Goal: Information Seeking & Learning: Learn about a topic

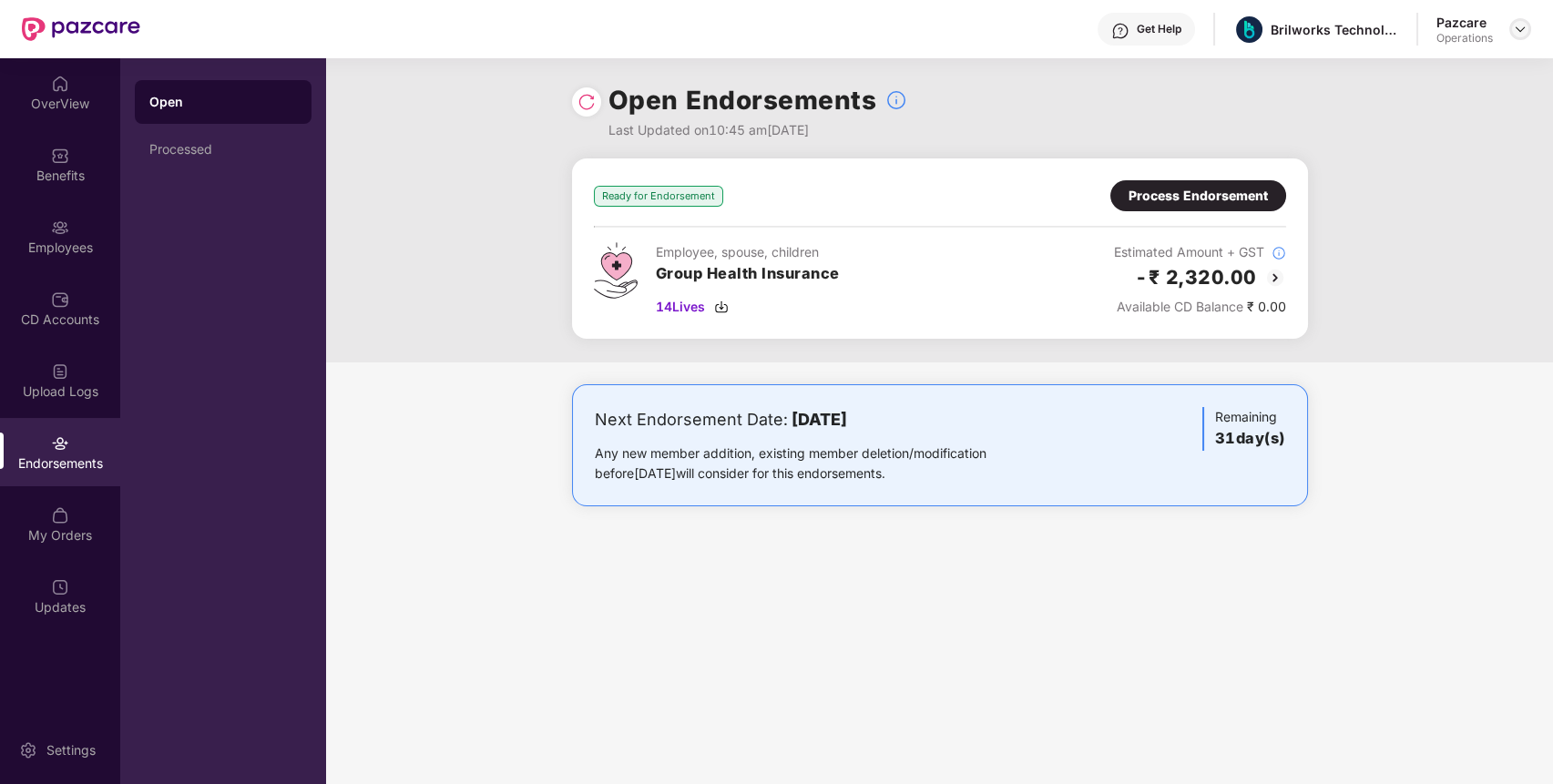
click at [1521, 28] on img at bounding box center [1520, 28] width 15 height 15
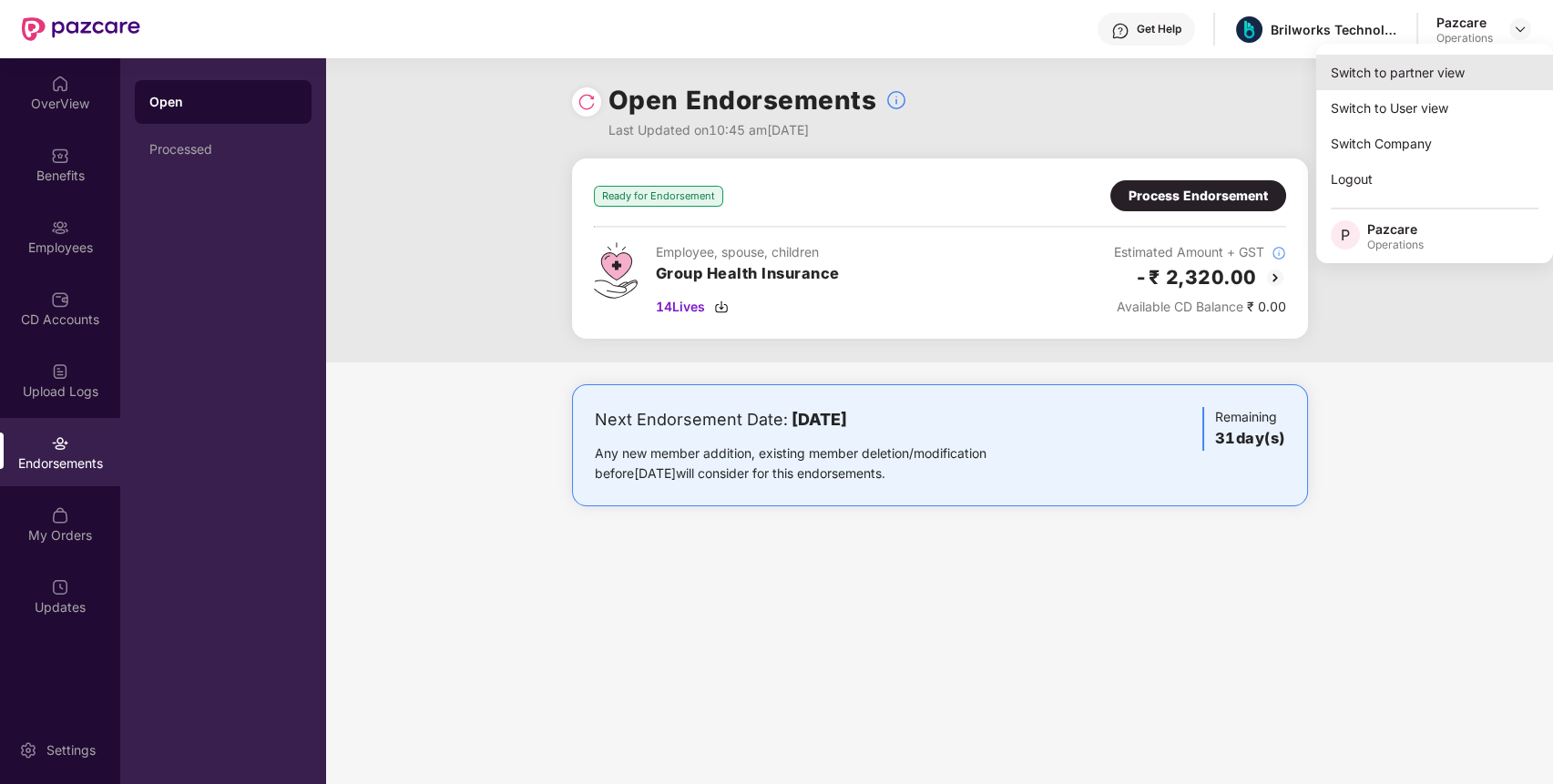
click at [1437, 78] on div "Switch to partner view" at bounding box center [1433, 73] width 237 height 35
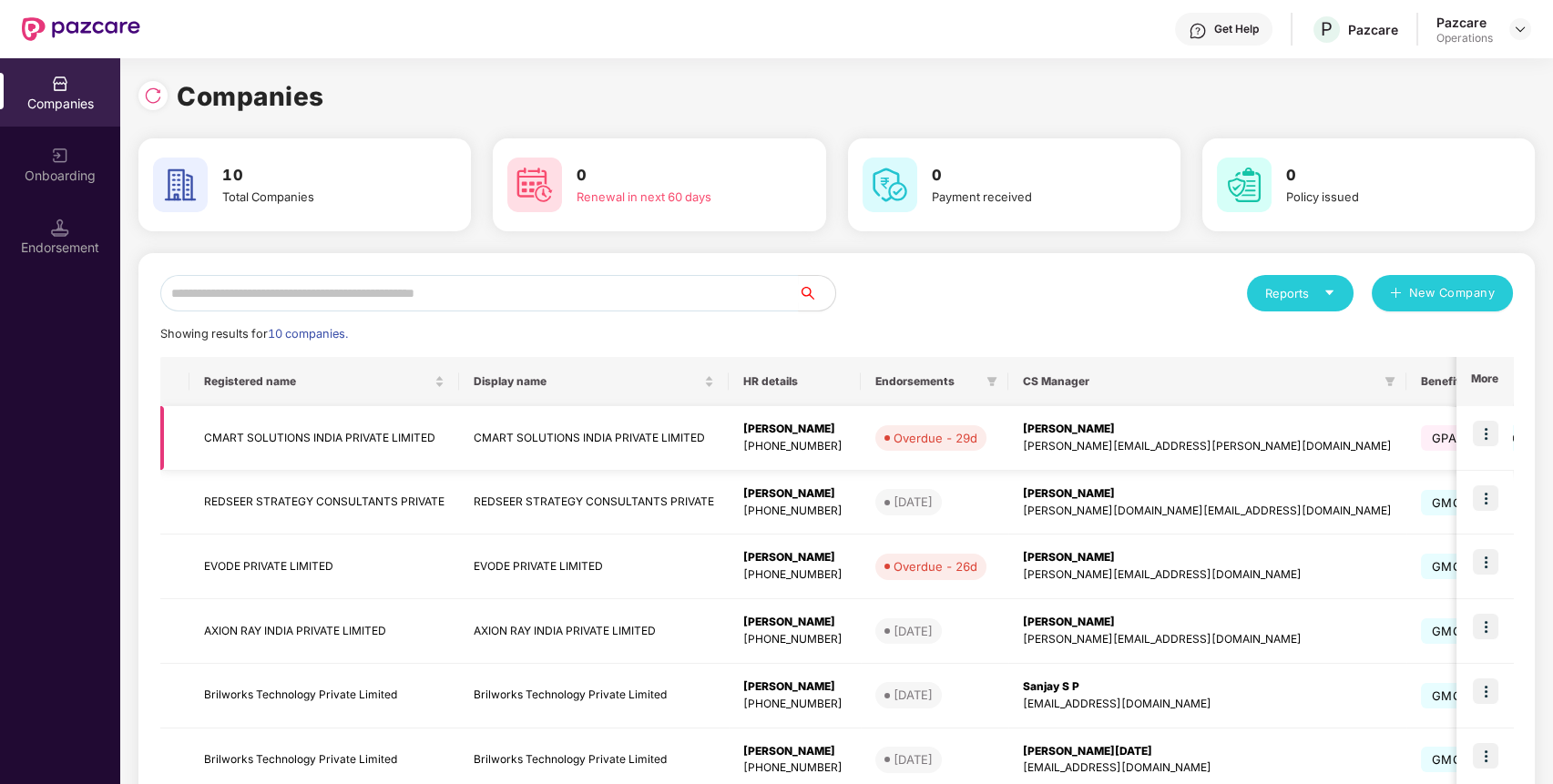
click at [334, 427] on td "CMART SOLUTIONS INDIA PRIVATE LIMITED" at bounding box center [324, 439] width 270 height 65
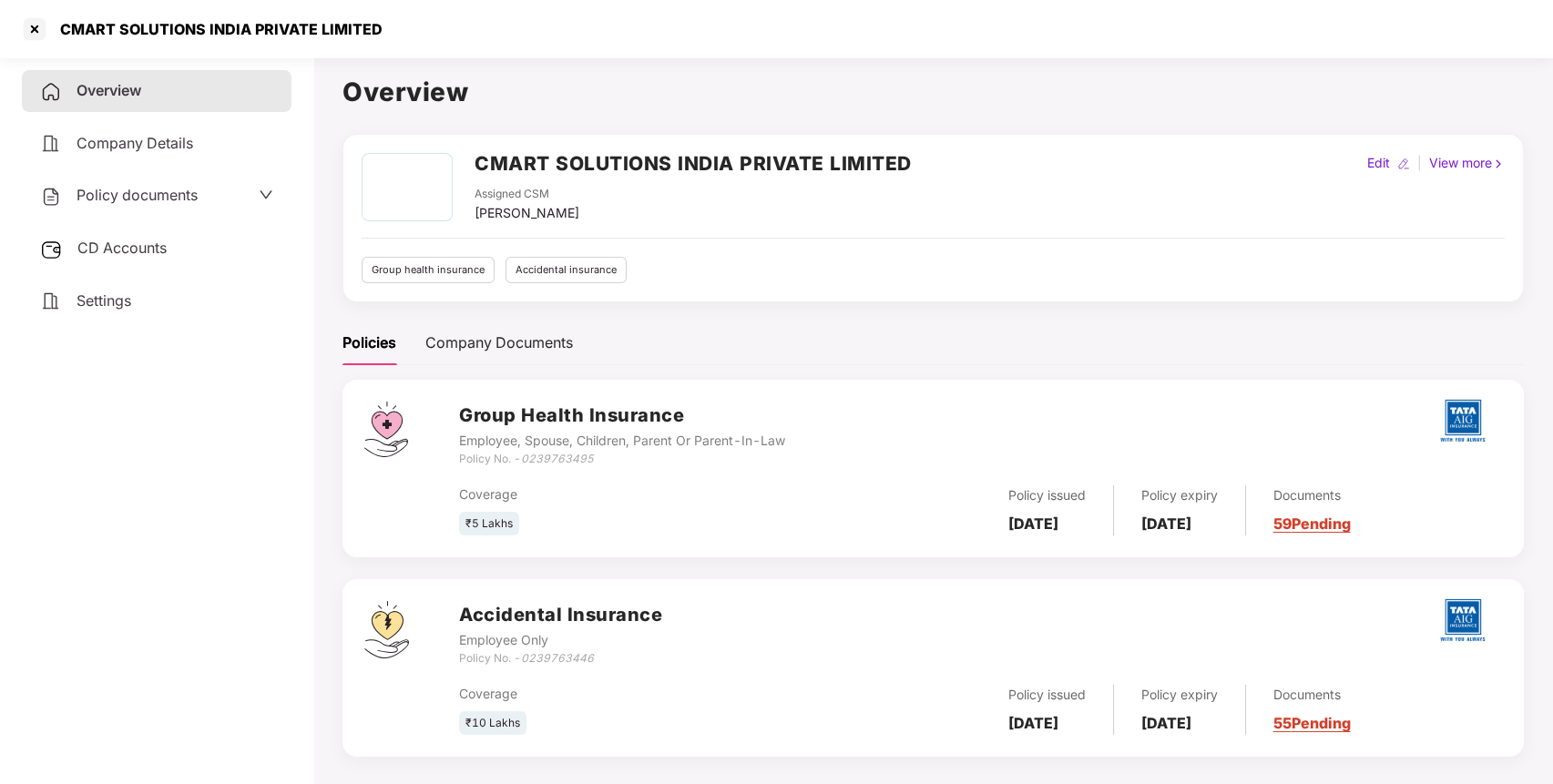
click at [219, 15] on div "CMART SOLUTIONS INDIA PRIVATE LIMITED" at bounding box center [200, 29] width 362 height 29
copy div "CMART SOLUTIONS INDIA PRIVATE LIMITED"
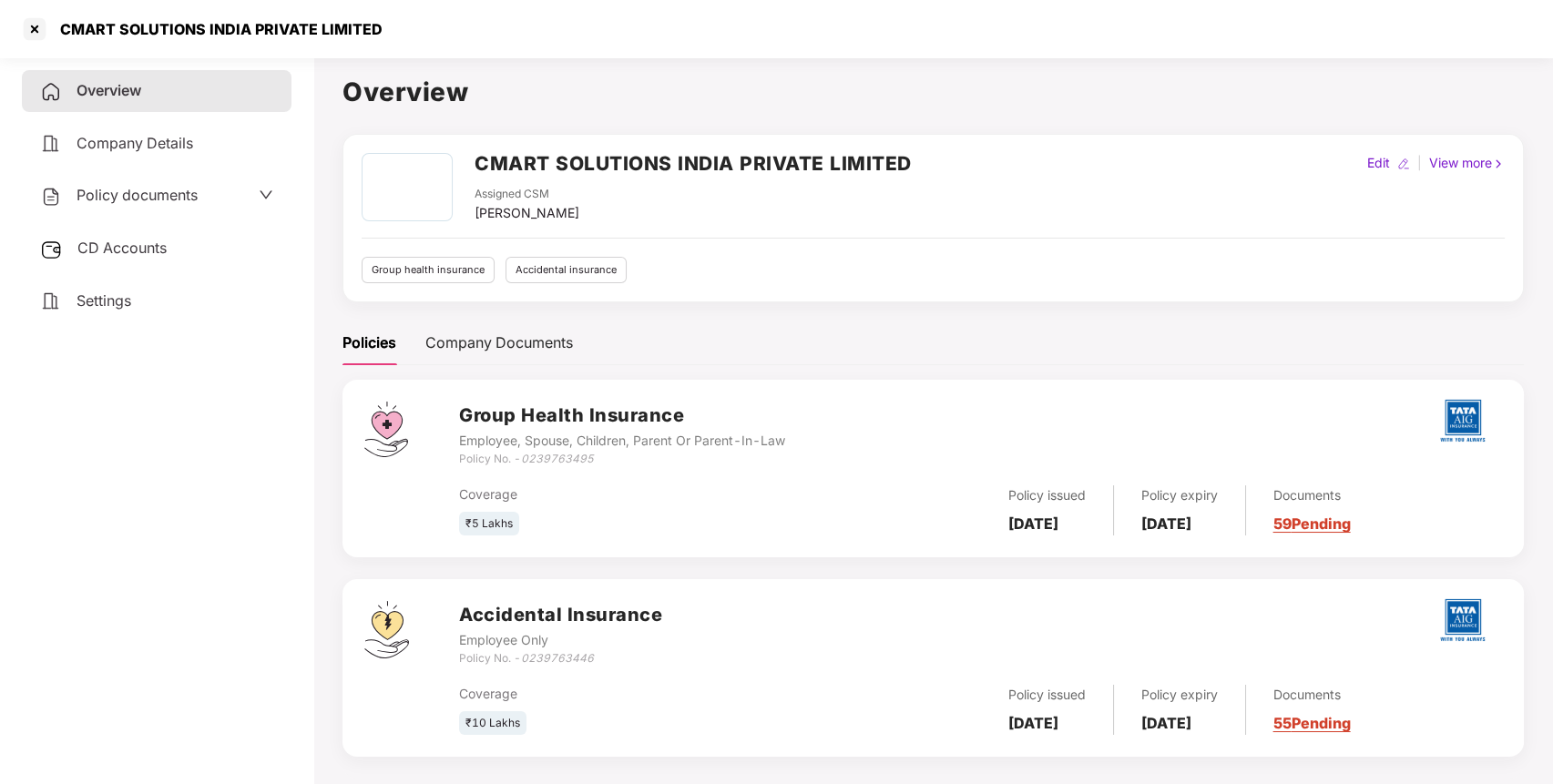
click at [141, 298] on div "Settings" at bounding box center [156, 301] width 270 height 42
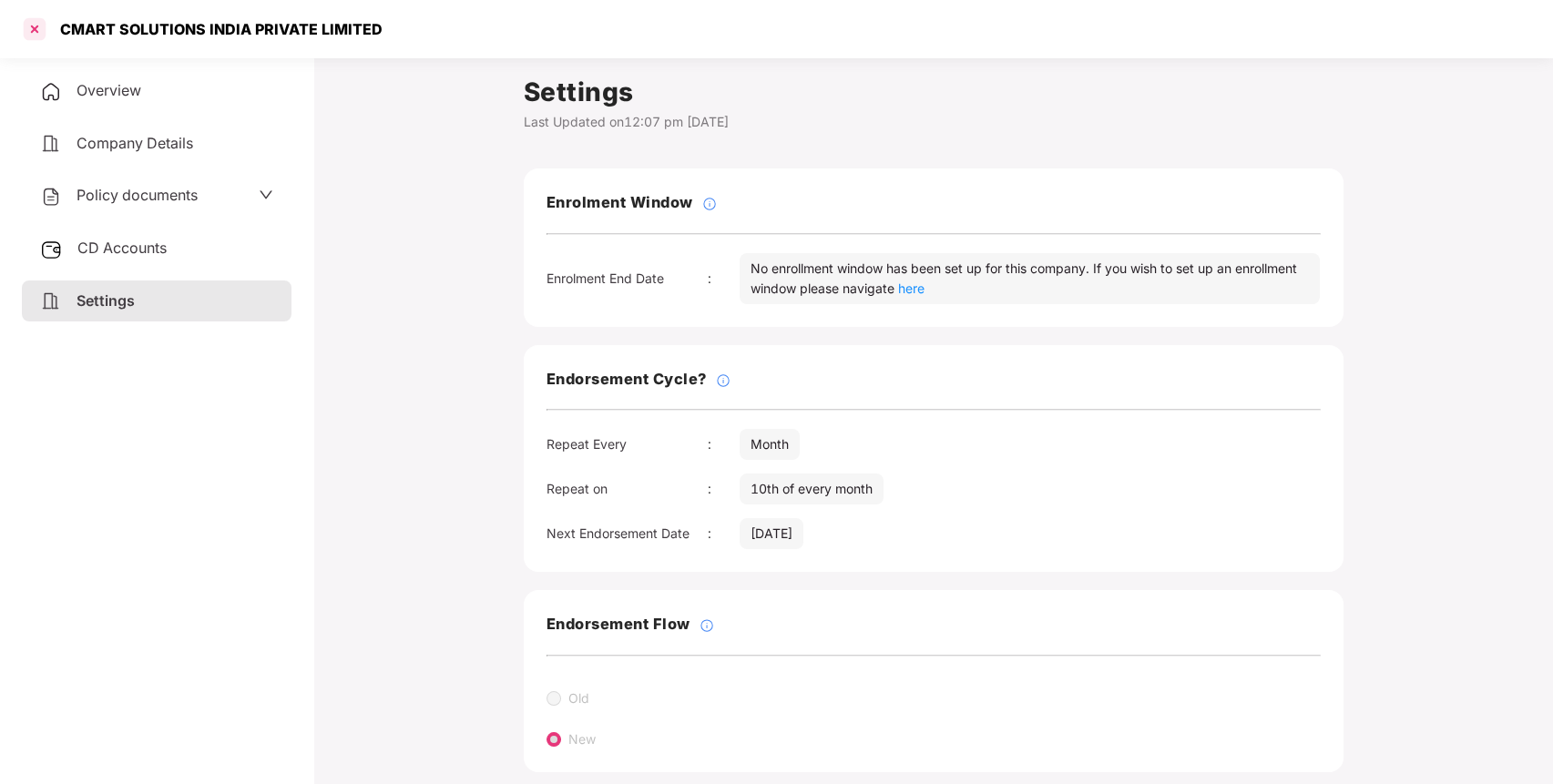
click at [42, 23] on div at bounding box center [34, 29] width 29 height 29
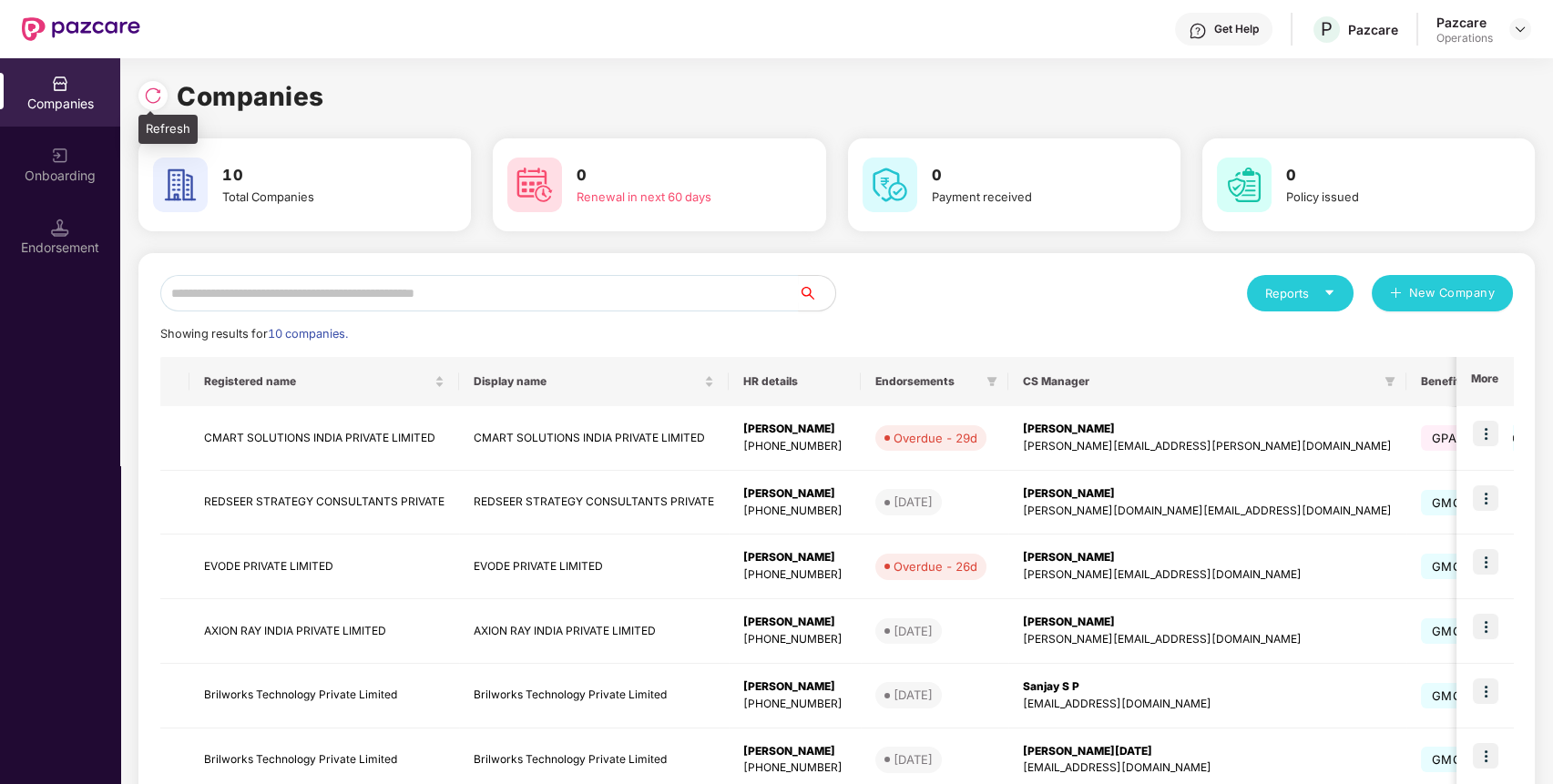
click at [145, 91] on img at bounding box center [153, 95] width 19 height 19
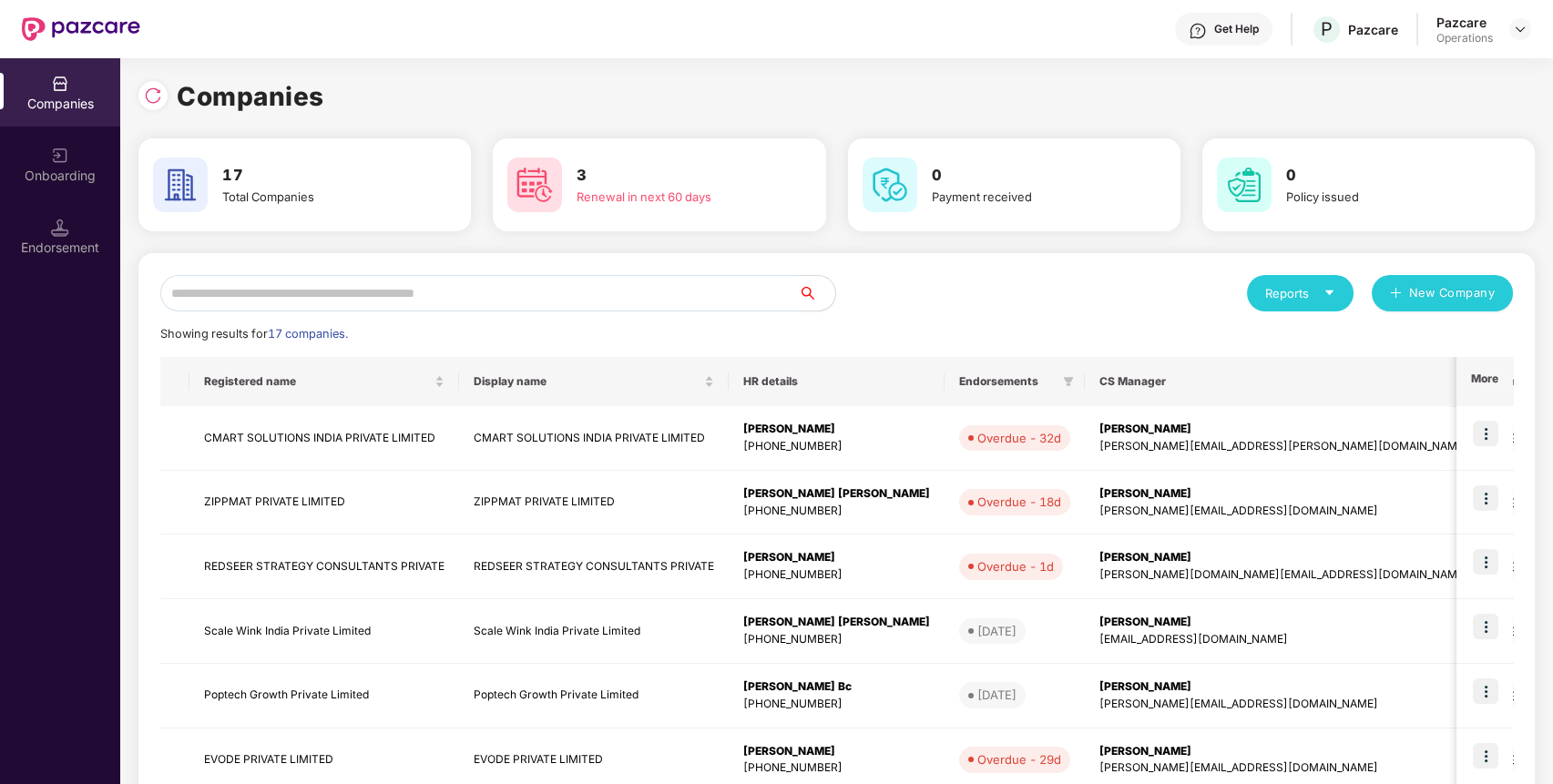
click at [433, 304] on input "text" at bounding box center [479, 292] width 638 height 36
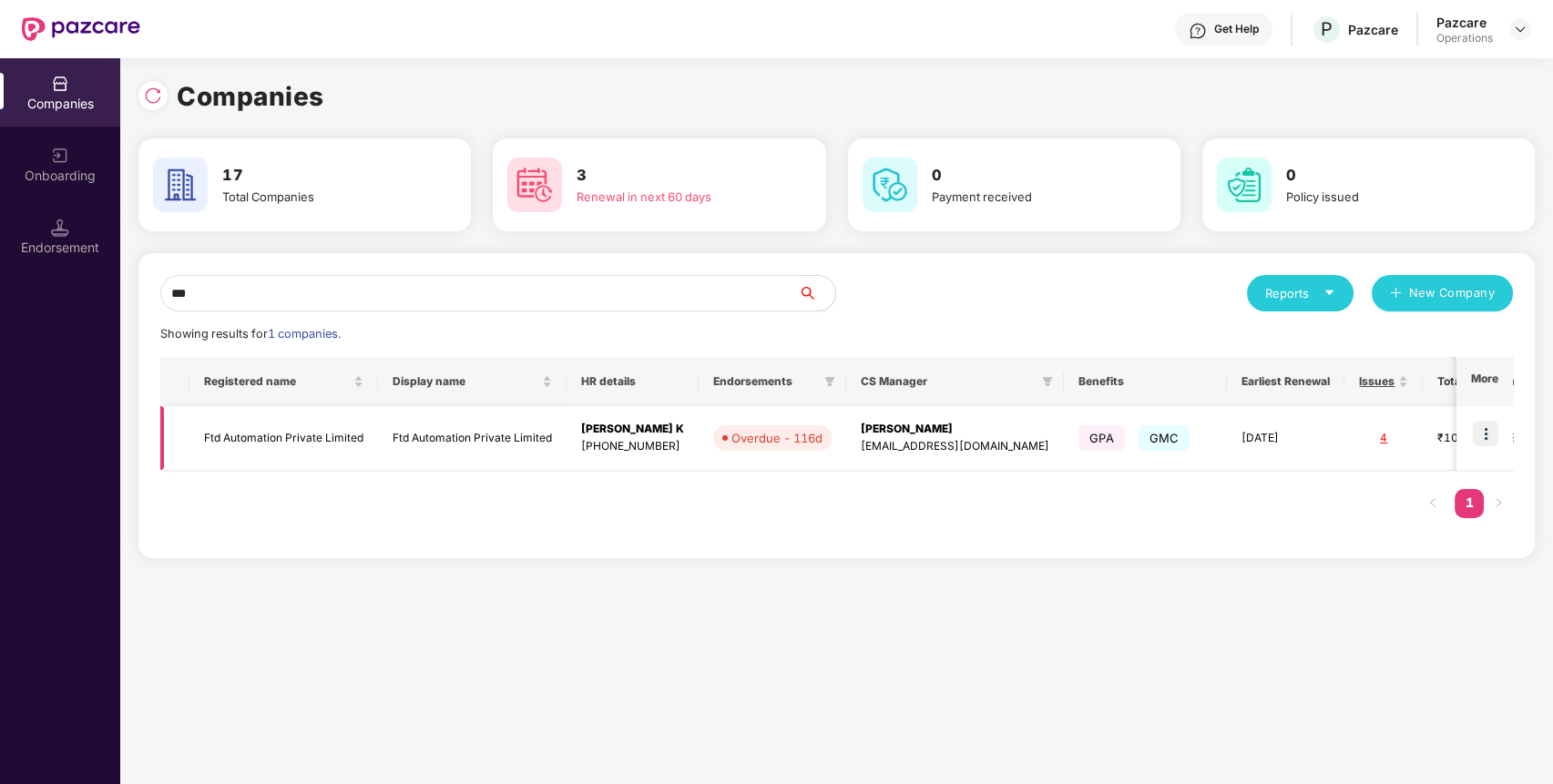
type input "***"
click at [295, 434] on td "Ftd Automation Private Limited" at bounding box center [284, 439] width 188 height 65
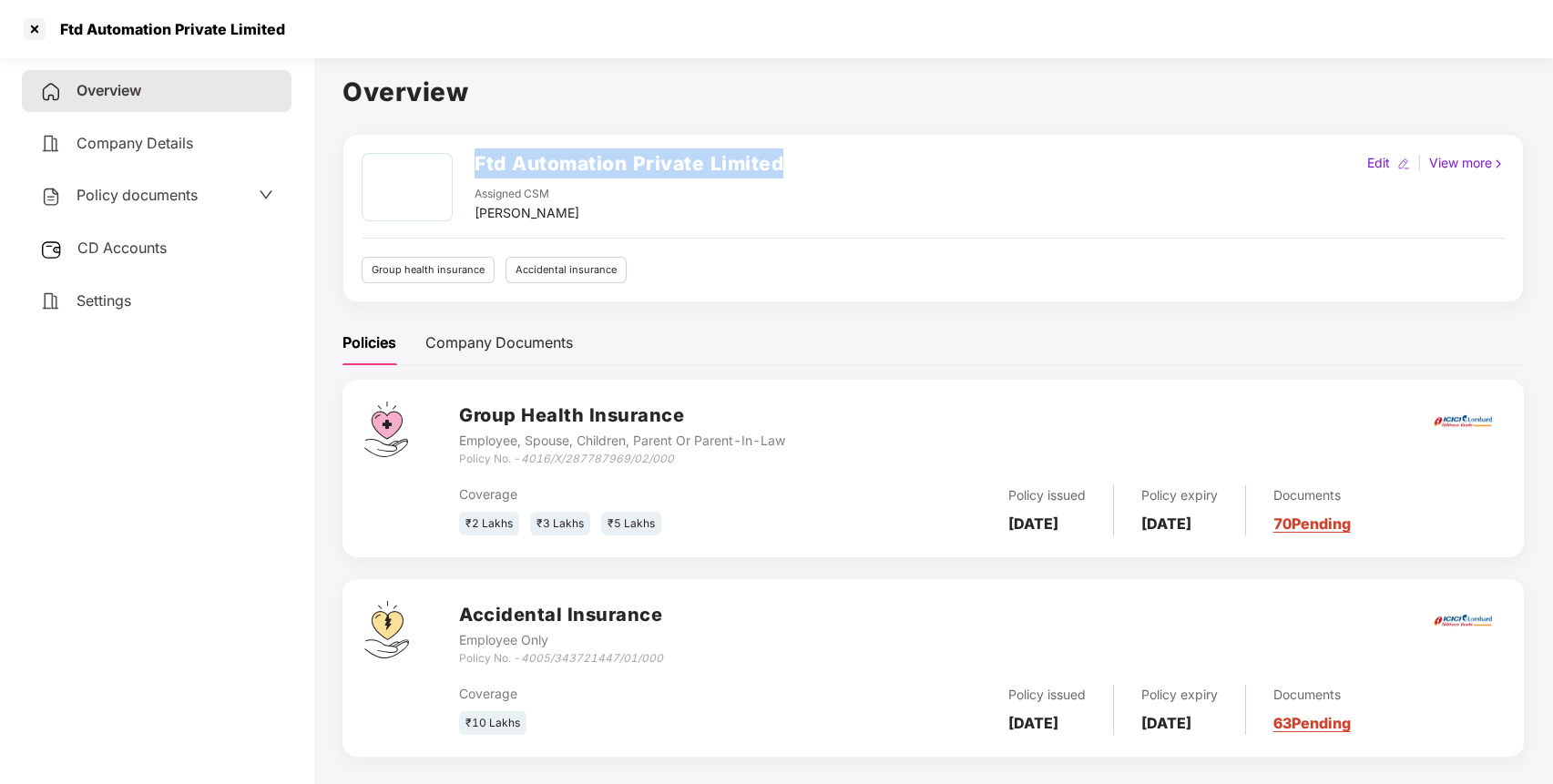
drag, startPoint x: 793, startPoint y: 159, endPoint x: 479, endPoint y: 127, distance: 315.6
click at [479, 127] on div "Overview Ftd Automation Private Limited Assigned CSM [PERSON_NAME] Edit | View …" at bounding box center [933, 425] width 1181 height 706
copy h2 "Ftd Automation Private Limited"
click at [195, 192] on span "Policy documents" at bounding box center [136, 194] width 121 height 19
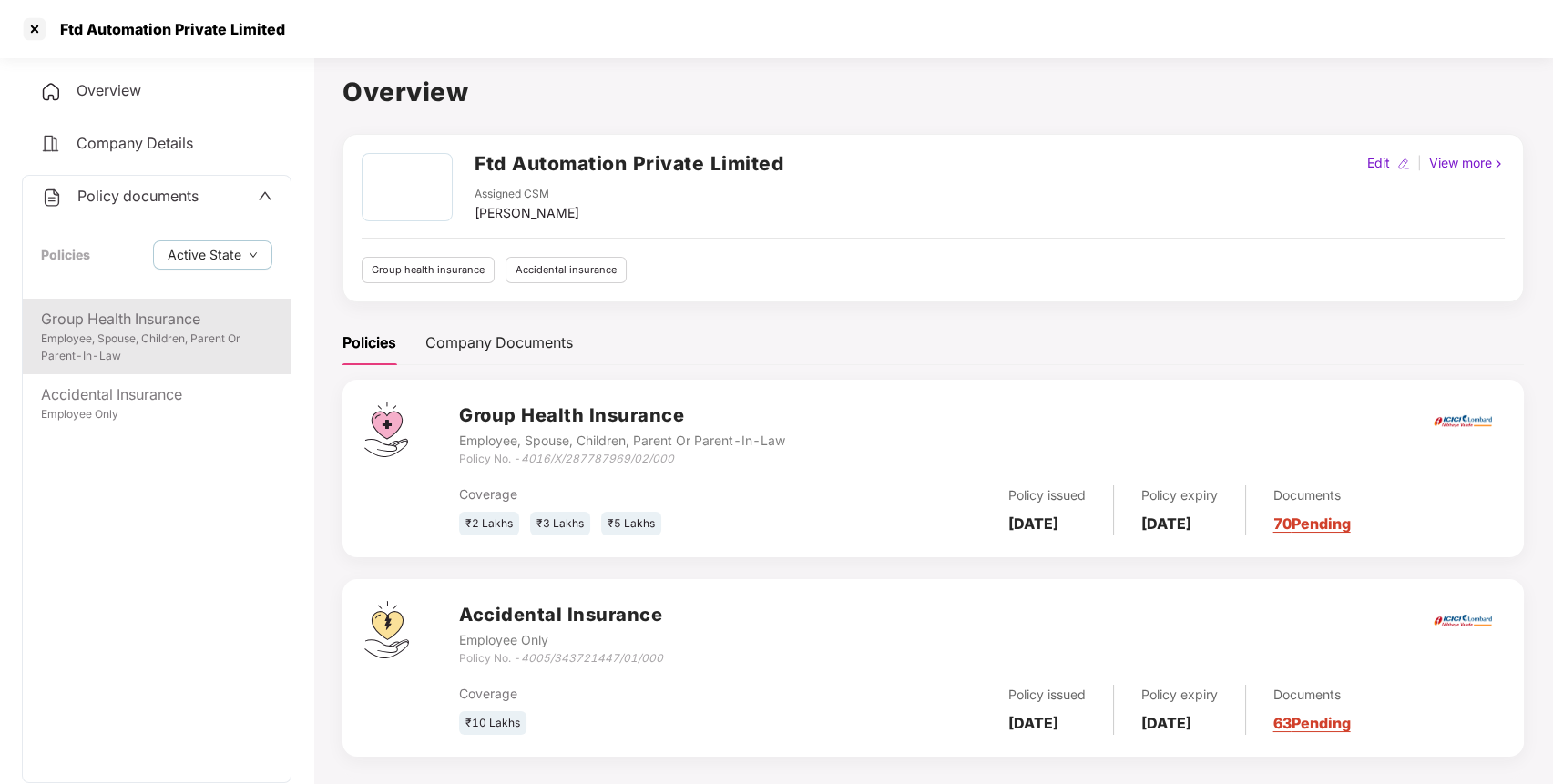
click at [155, 321] on div "Group Health Insurance" at bounding box center [157, 319] width 232 height 23
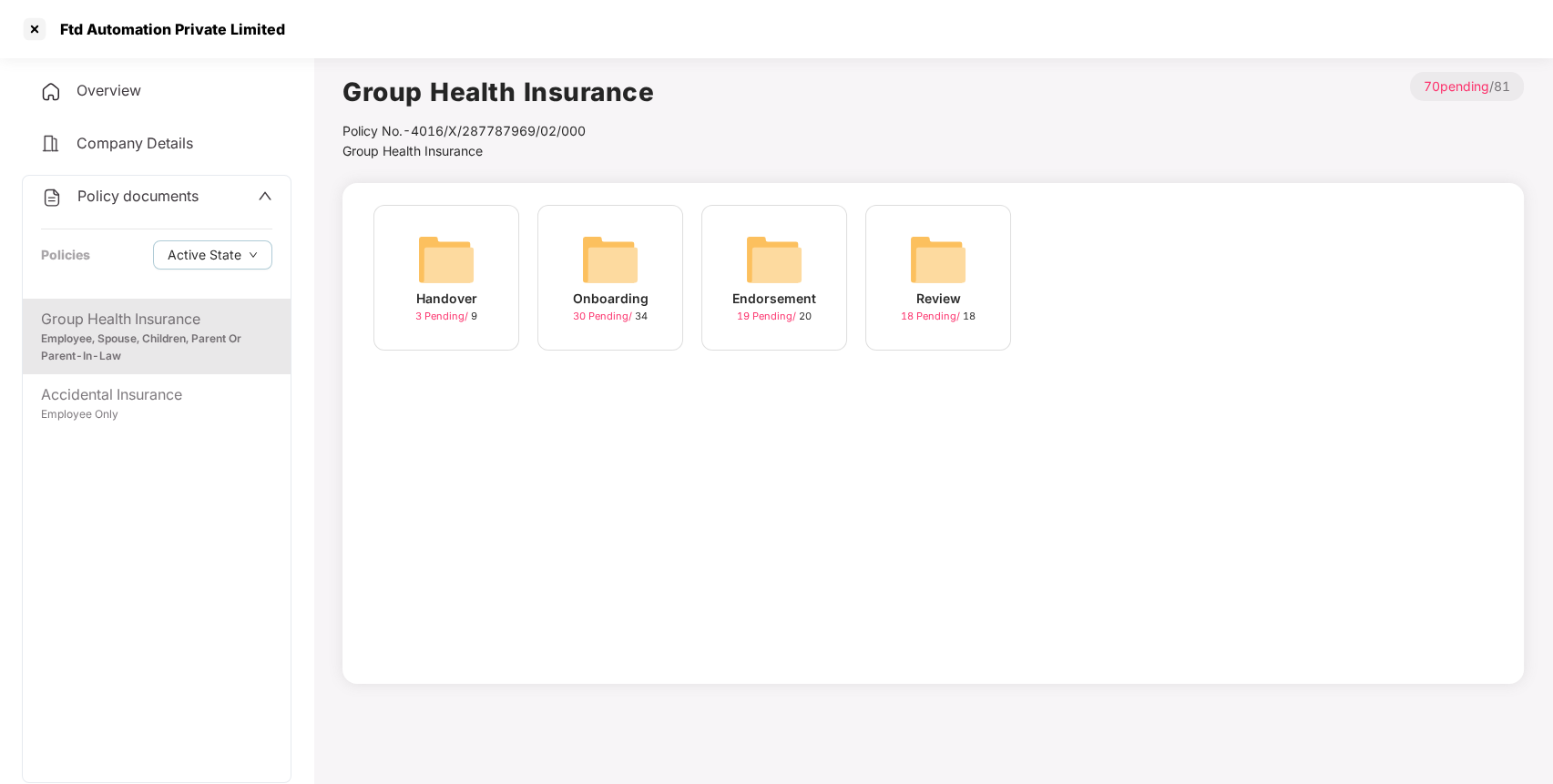
click at [636, 251] on img at bounding box center [610, 259] width 58 height 58
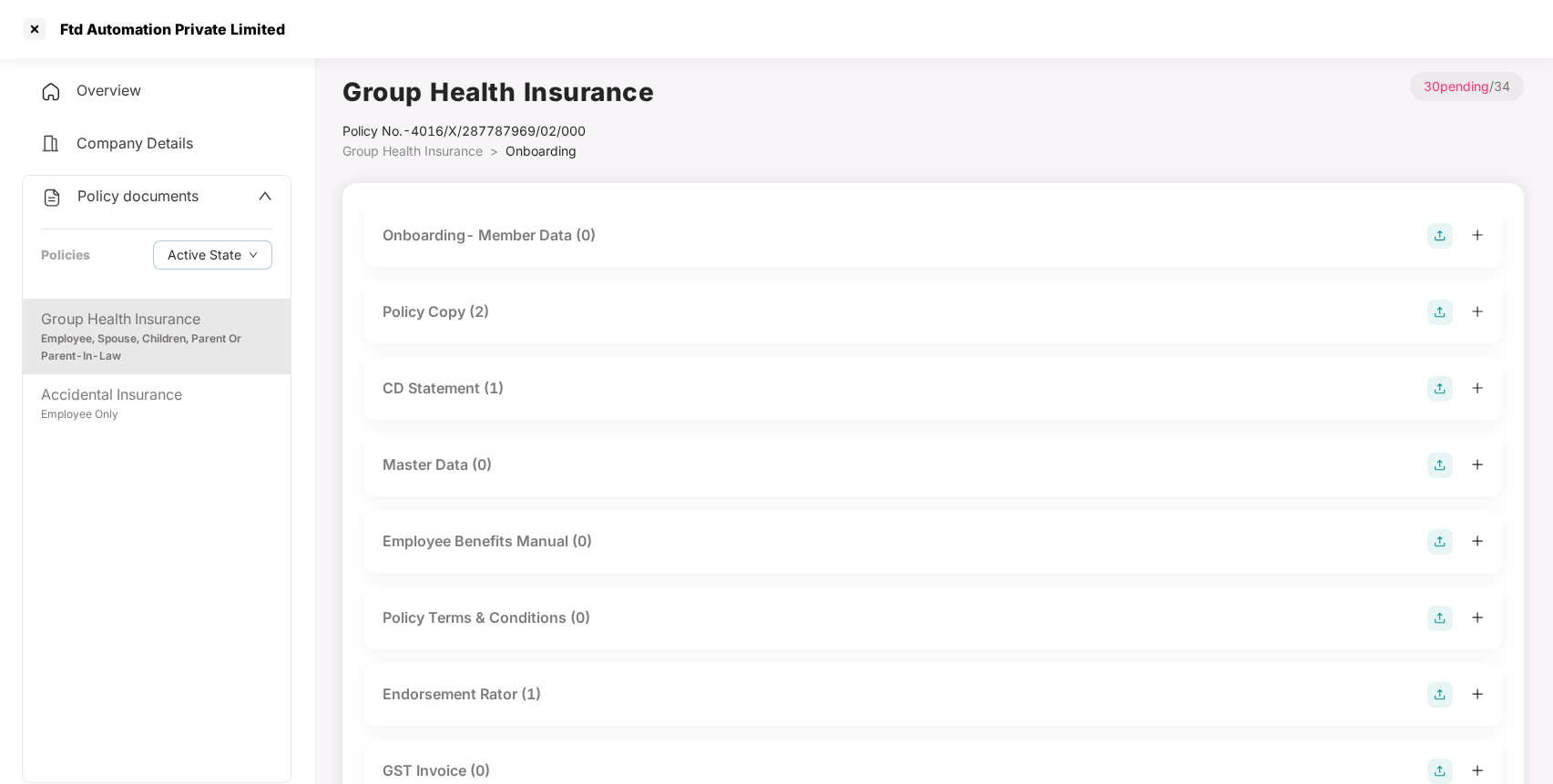
click at [459, 309] on div "Policy Copy (2)" at bounding box center [436, 311] width 107 height 23
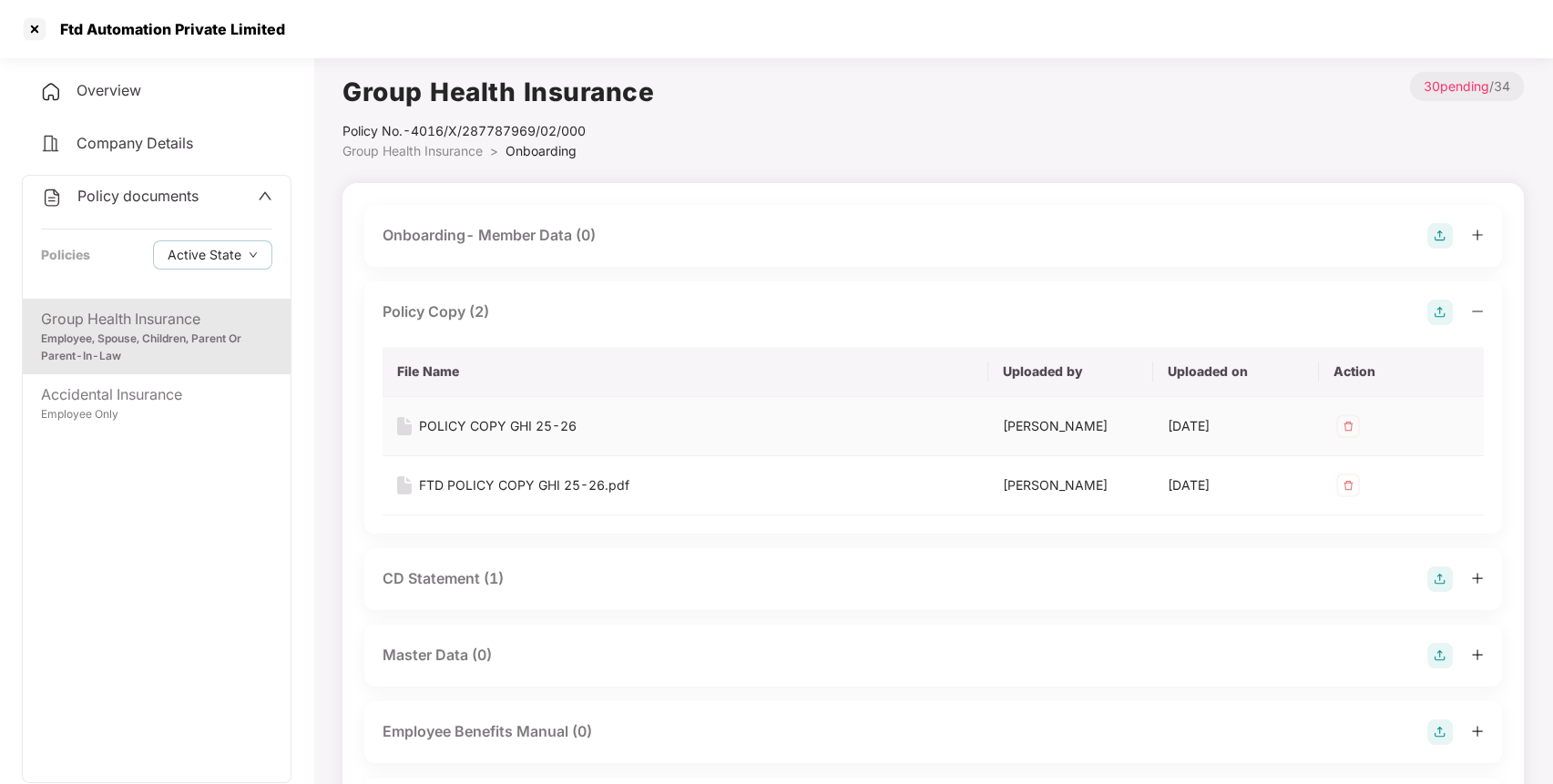
click at [515, 428] on div "POLICY COPY GHI 25-26" at bounding box center [498, 426] width 157 height 20
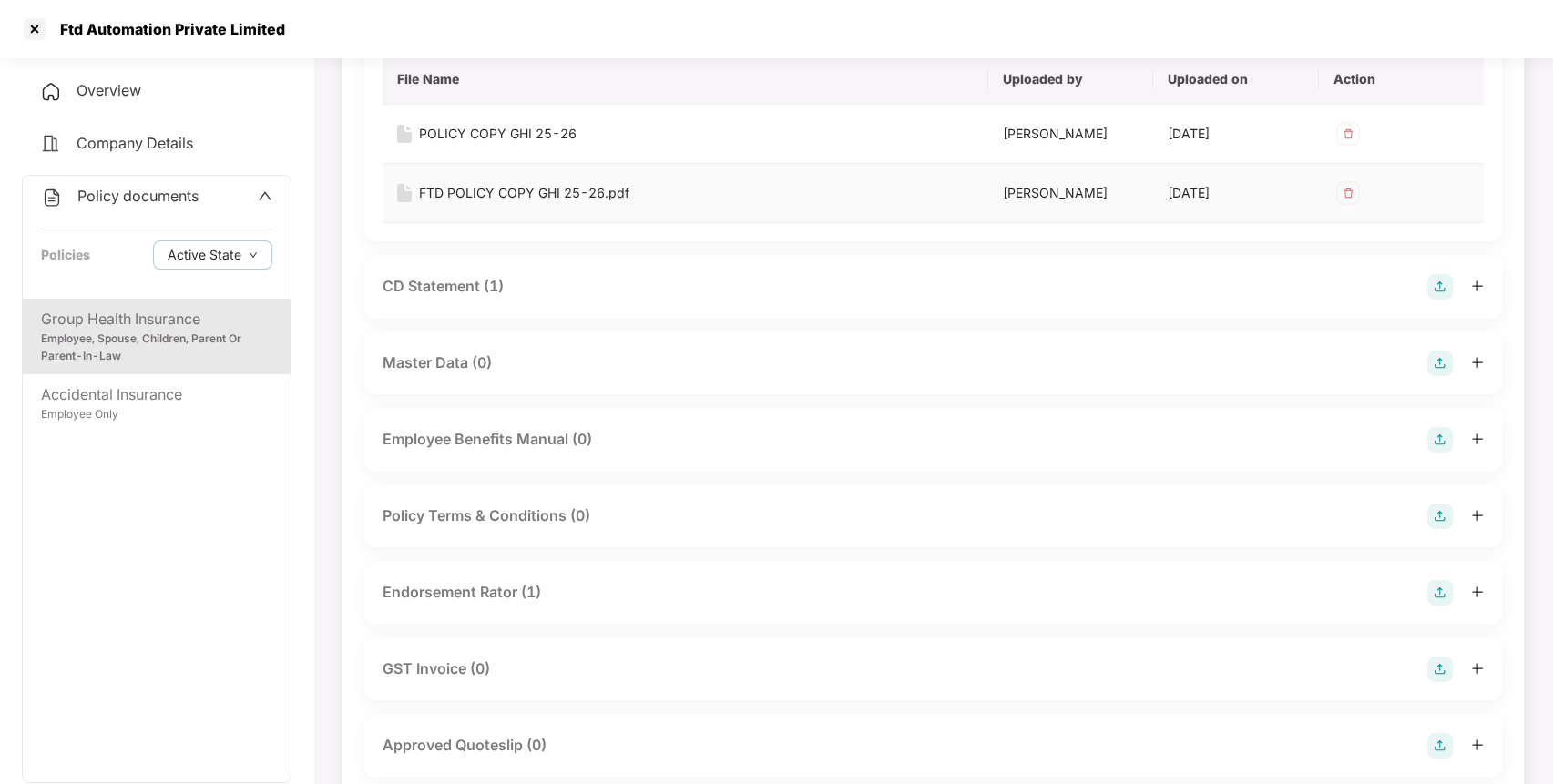
scroll to position [300, 0]
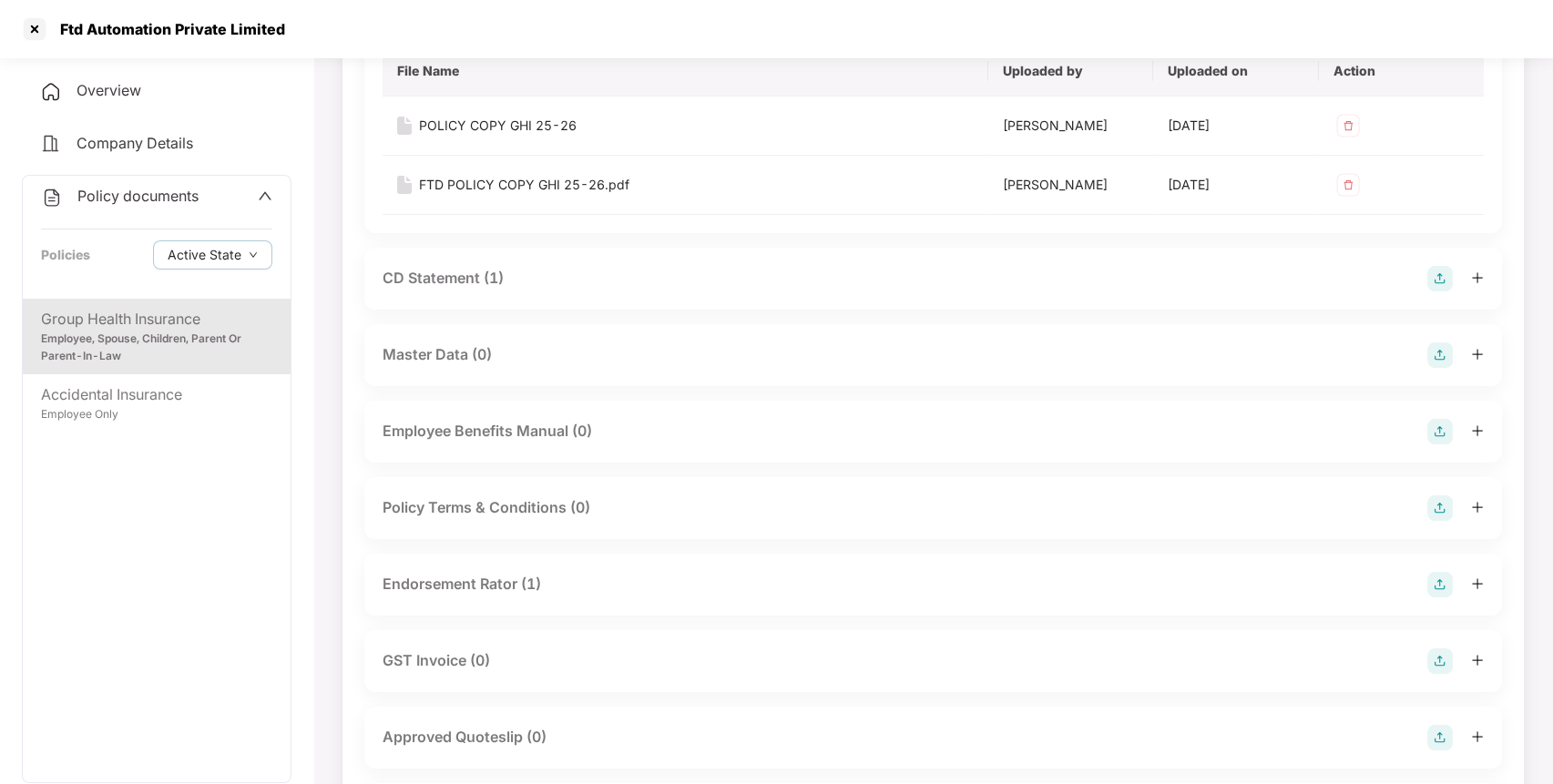
click at [446, 273] on div "CD Statement (1)" at bounding box center [443, 278] width 121 height 23
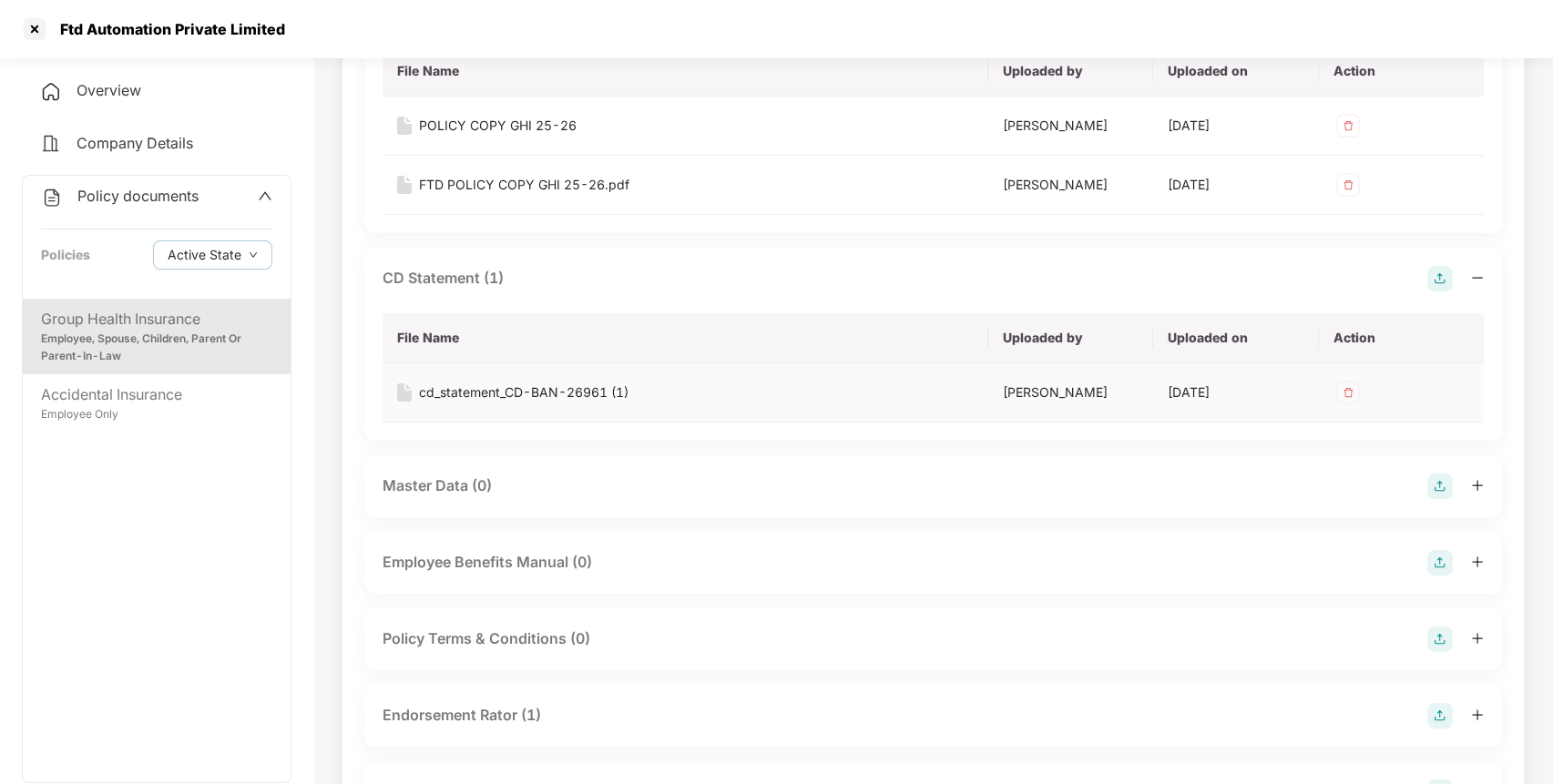
click at [506, 383] on div "cd_statement_CD-BAN-26961 (1)" at bounding box center [523, 392] width 209 height 20
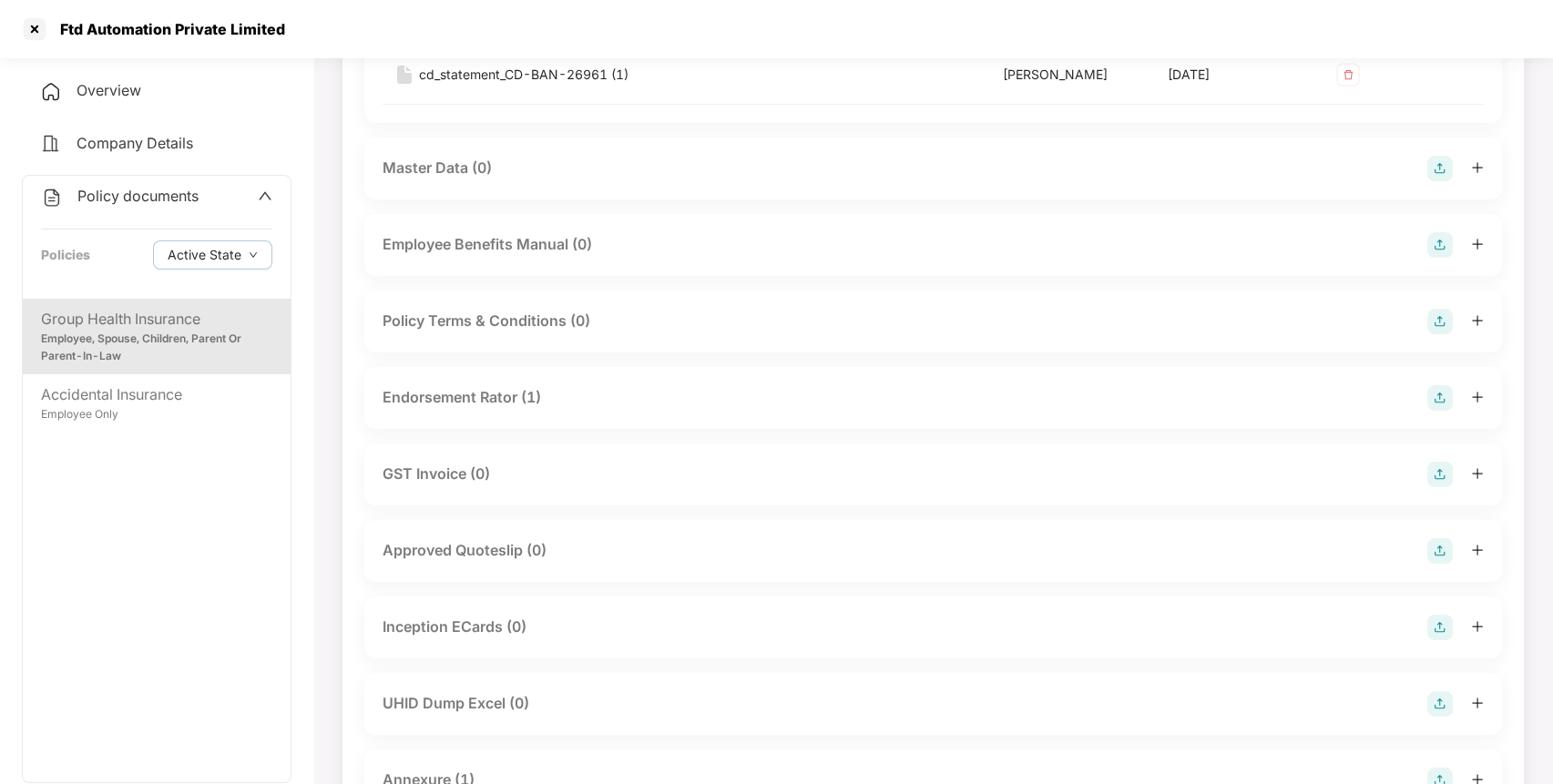
scroll to position [619, 0]
click at [471, 400] on div "Endorsement Rator (1)" at bounding box center [461, 395] width 158 height 23
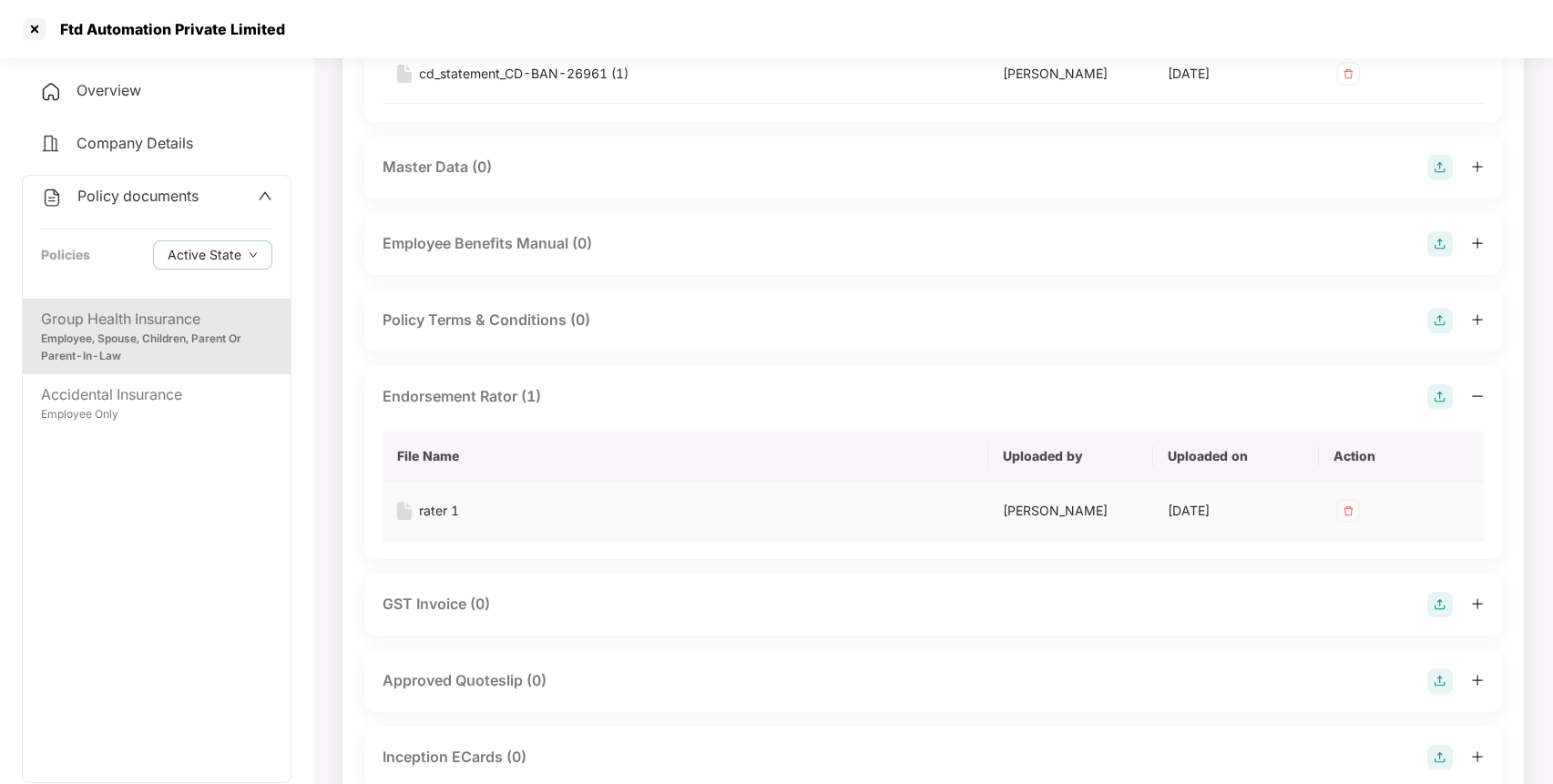
click at [431, 502] on div "rater 1" at bounding box center [439, 510] width 40 height 20
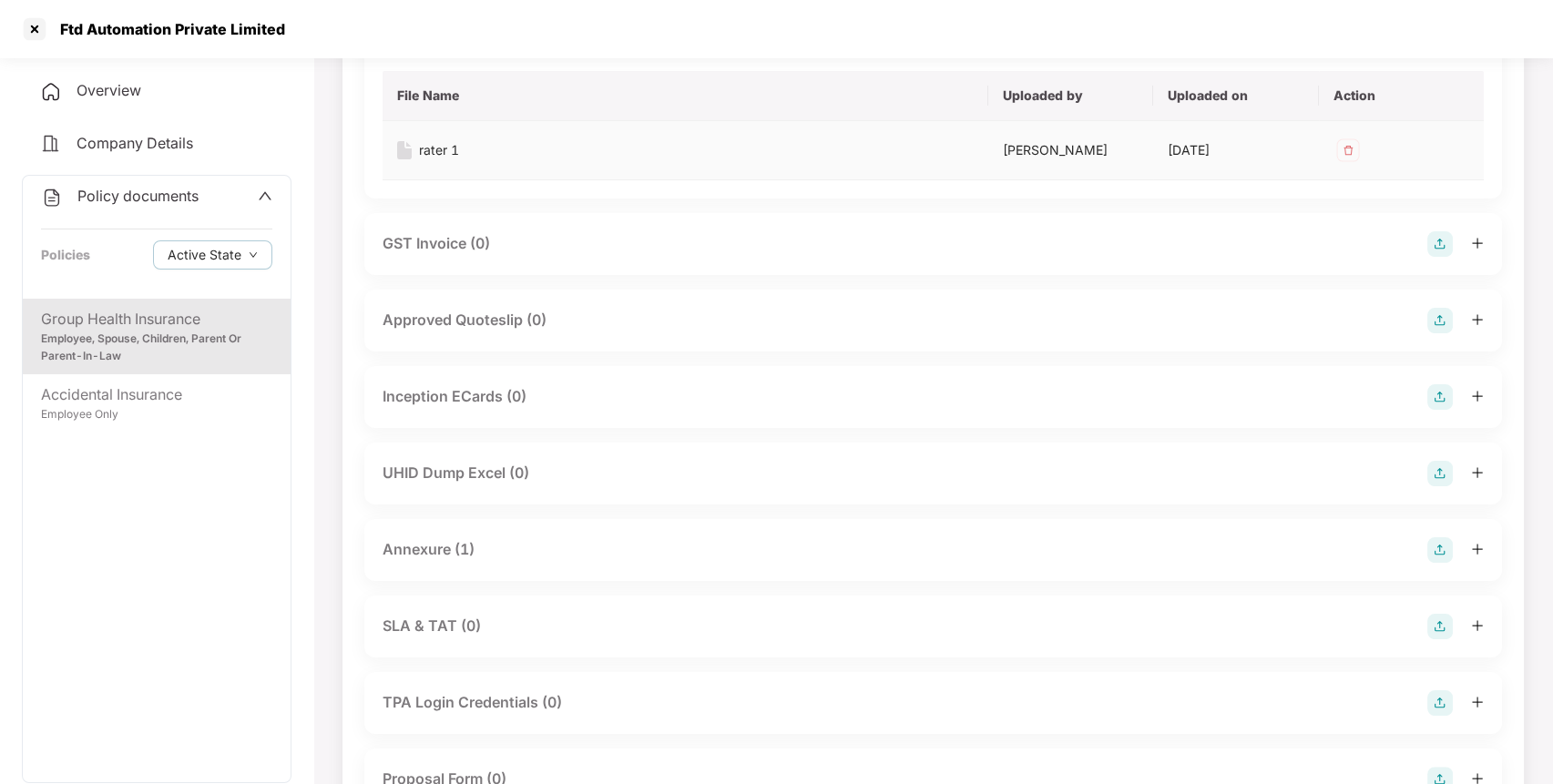
scroll to position [1027, 0]
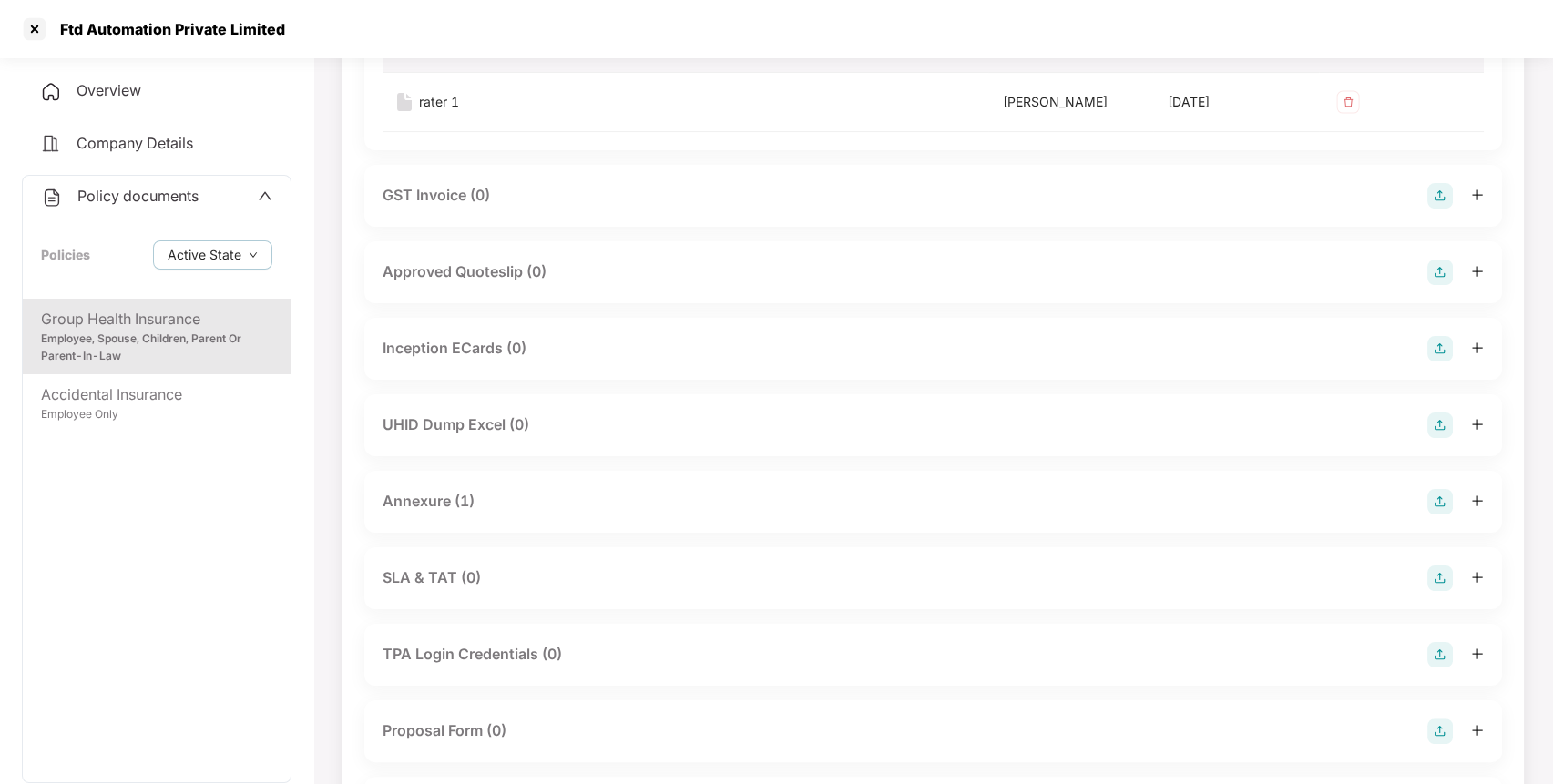
click at [415, 491] on div "Annexure (1)" at bounding box center [429, 500] width 92 height 23
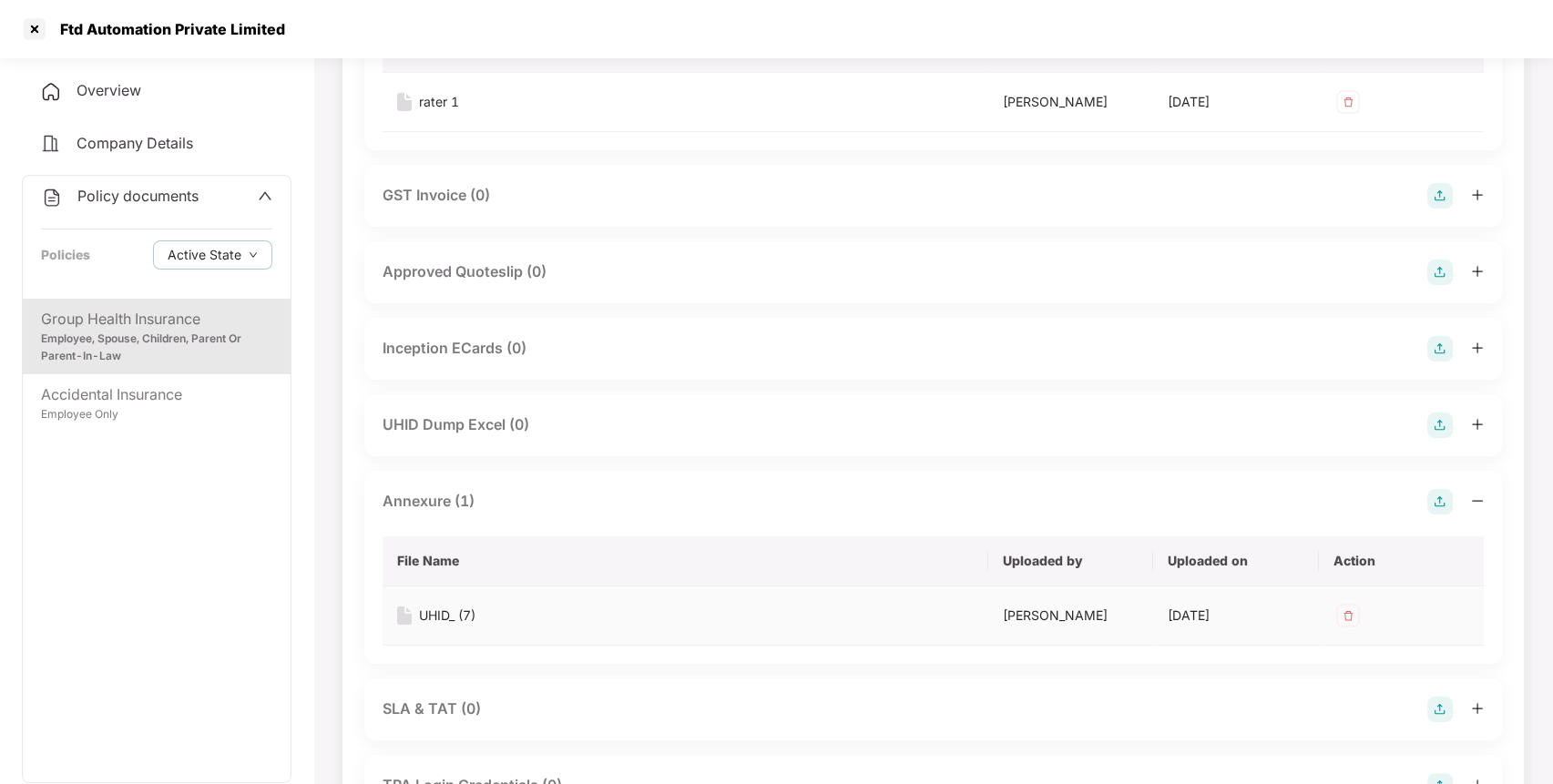
click at [446, 610] on div "UHID_ (7)" at bounding box center [448, 615] width 57 height 20
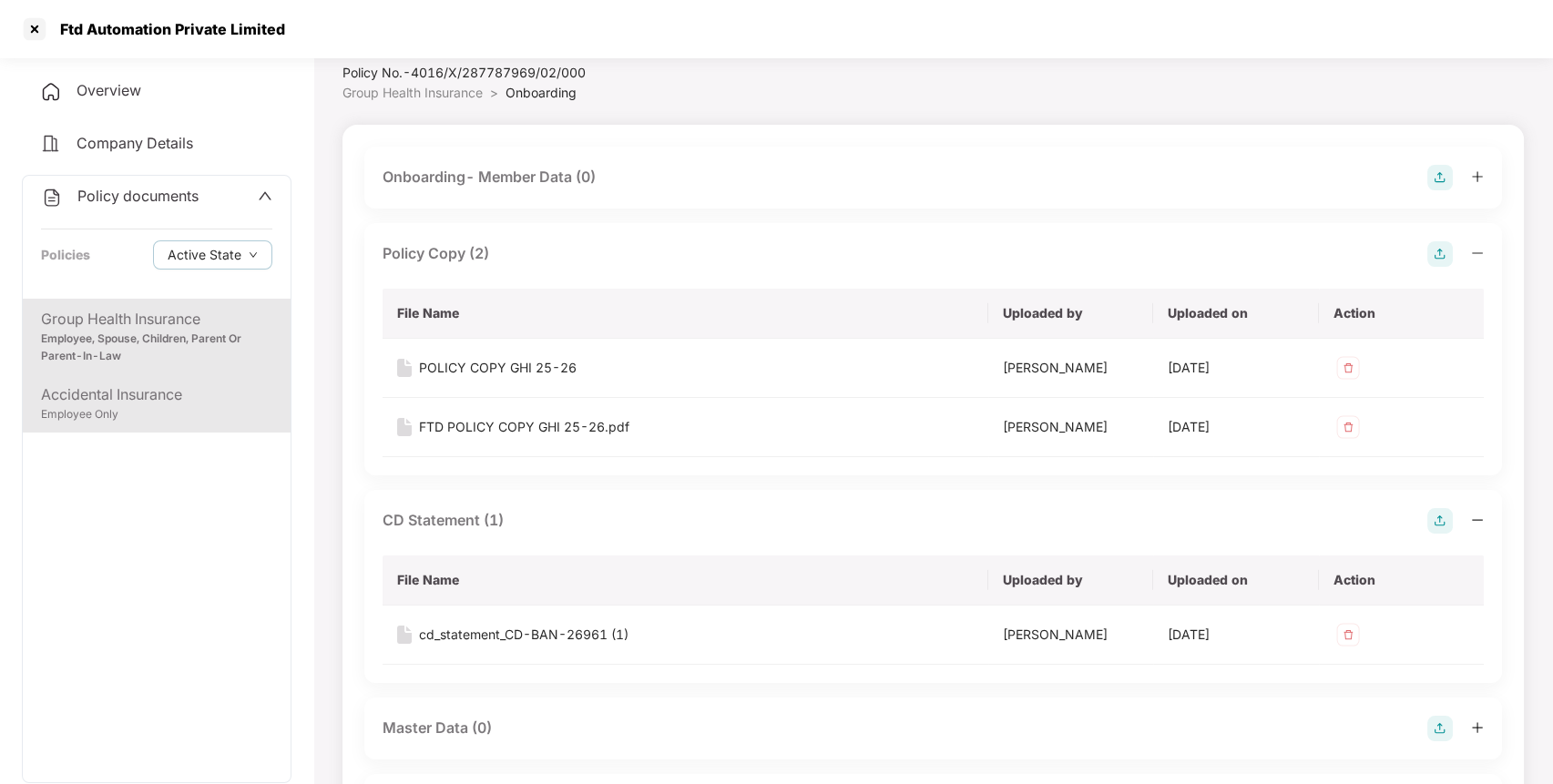
scroll to position [0, 0]
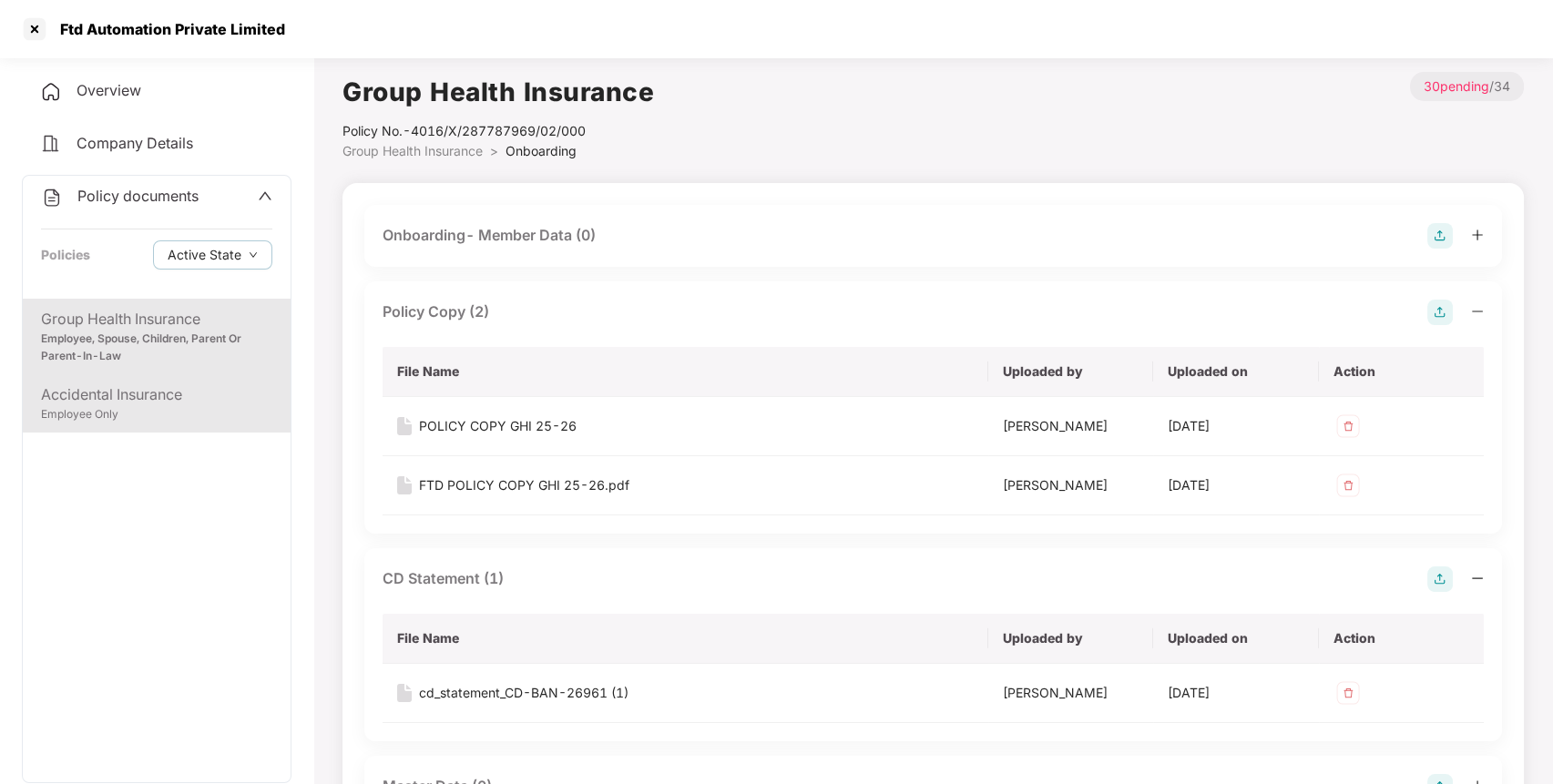
click at [177, 400] on div "Accidental Insurance" at bounding box center [157, 394] width 232 height 23
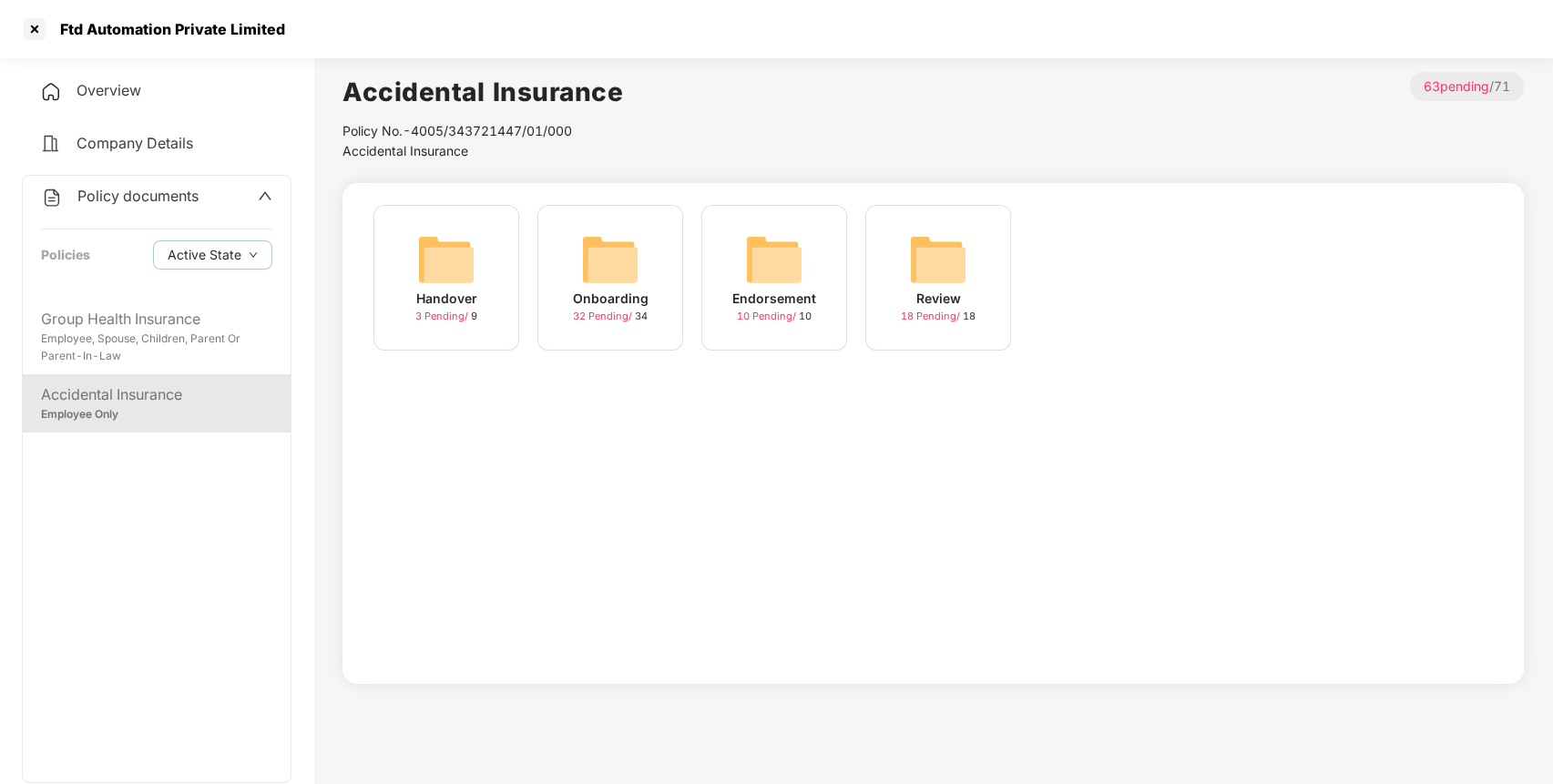
click at [608, 265] on img at bounding box center [610, 259] width 58 height 58
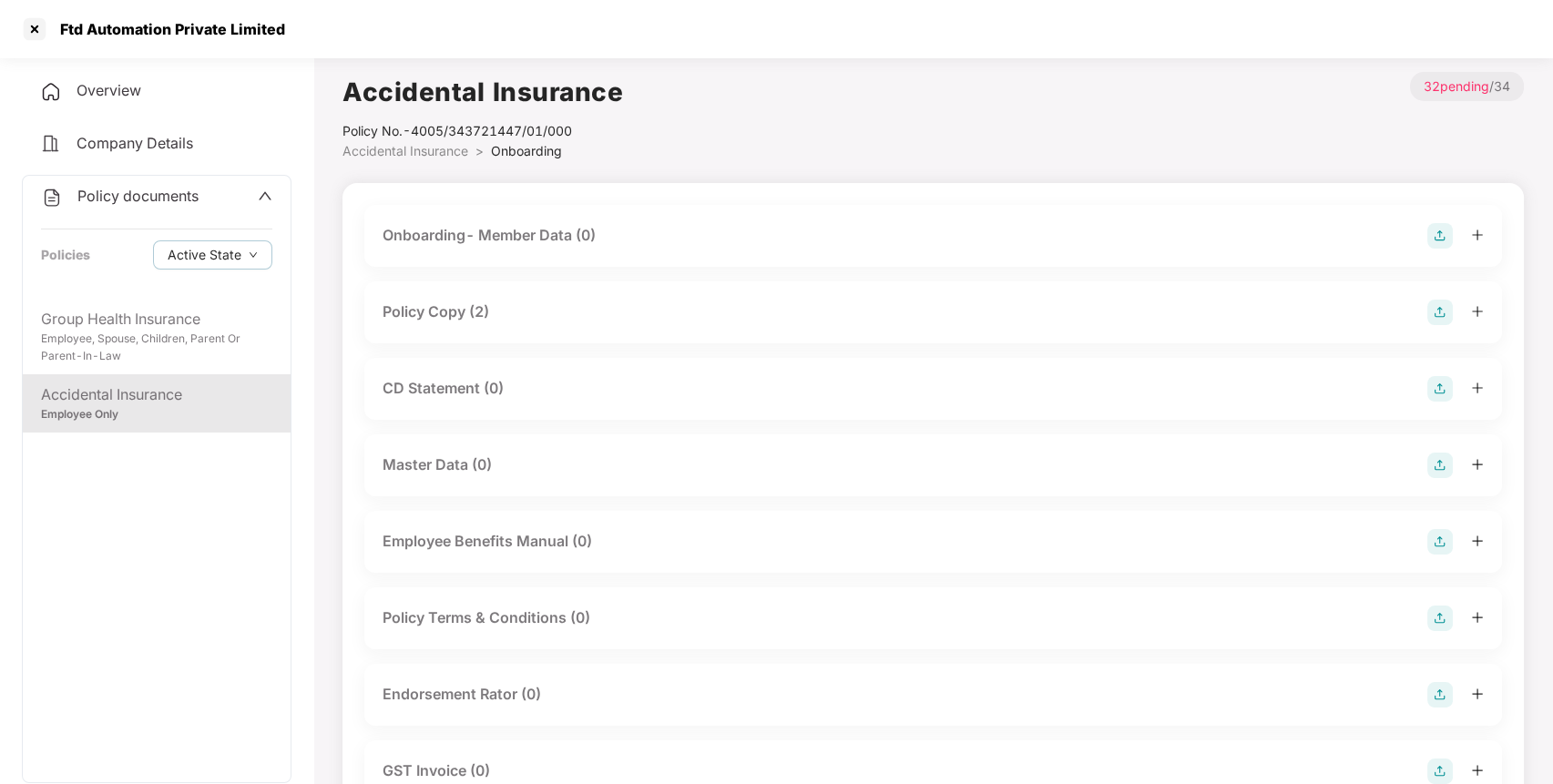
click at [435, 308] on div "Policy Copy (2)" at bounding box center [436, 311] width 107 height 23
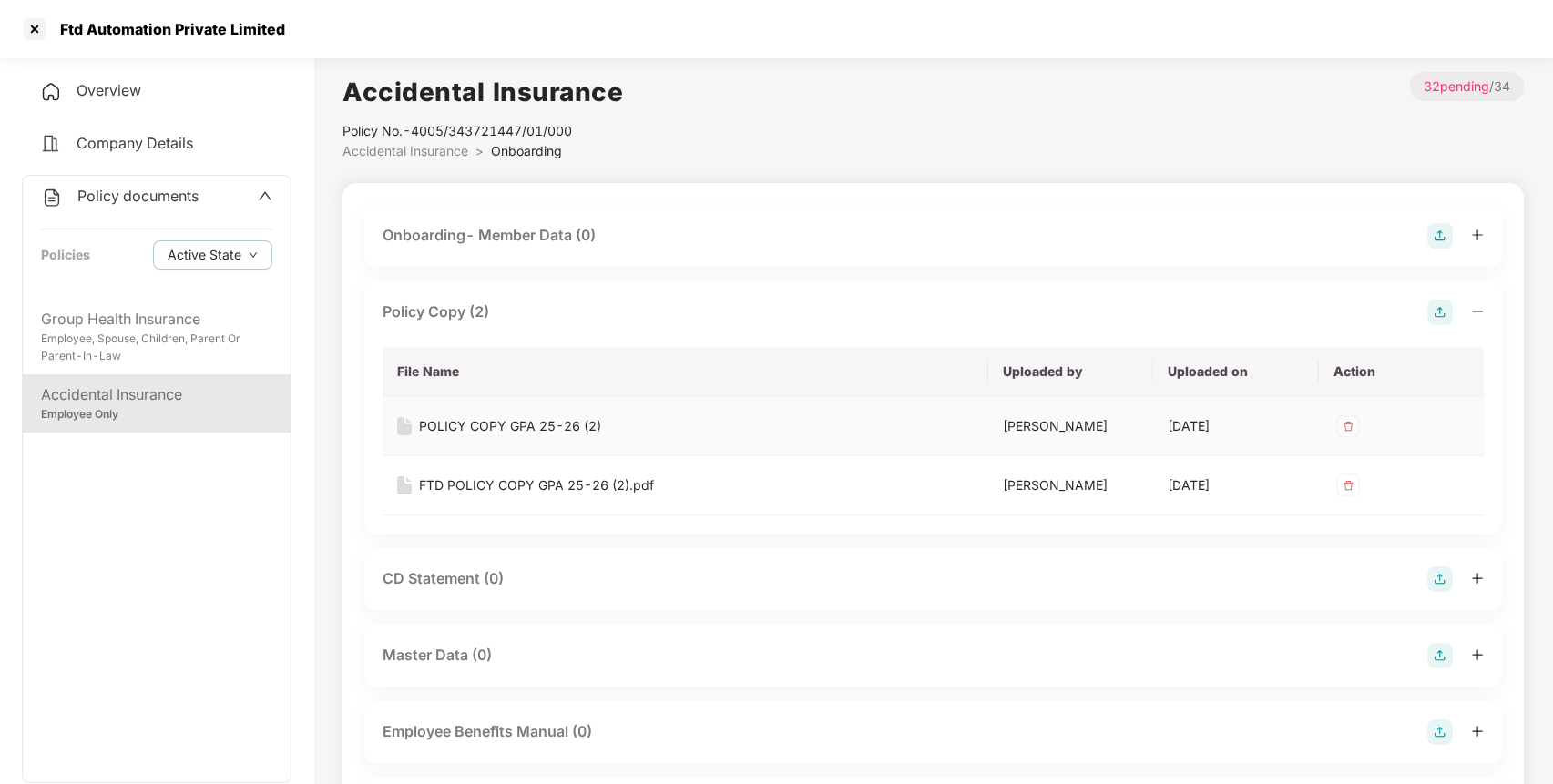
click at [472, 424] on div "POLICY COPY GPA 25-26 (2)" at bounding box center [510, 426] width 183 height 20
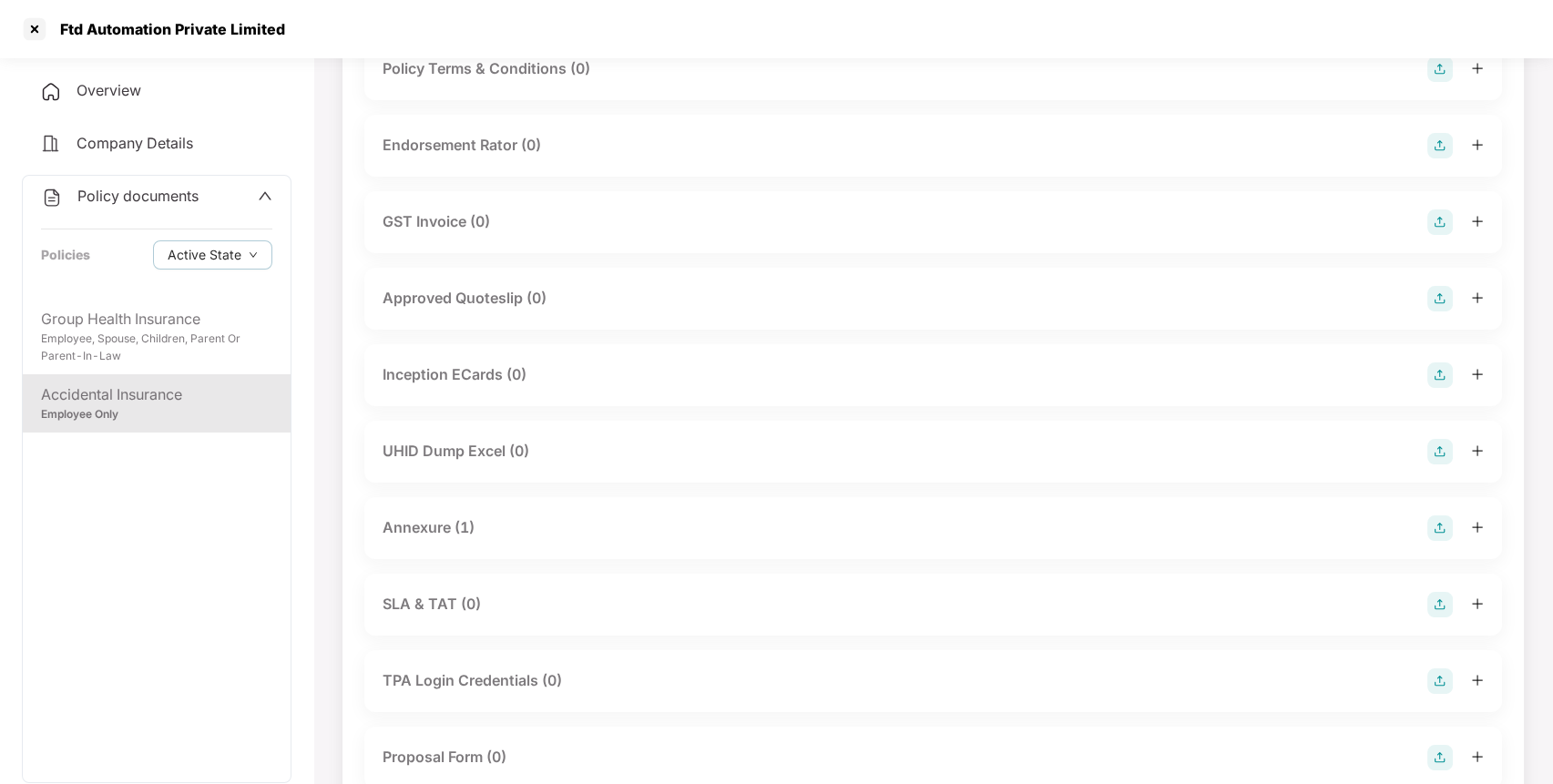
scroll to position [740, 0]
click at [471, 528] on div "Annexure (1)" at bounding box center [429, 526] width 92 height 23
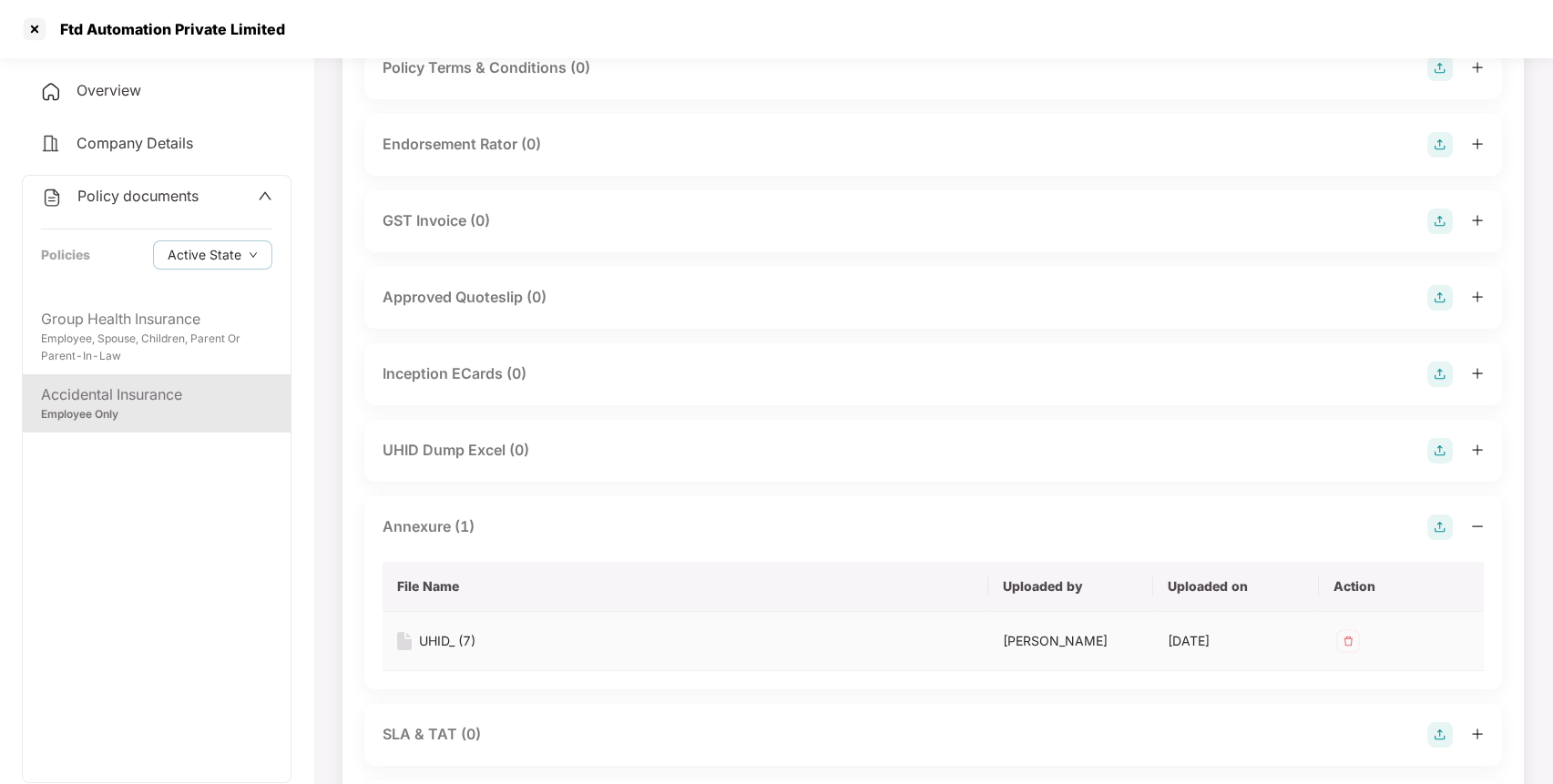
click at [447, 635] on div "UHID_ (7)" at bounding box center [448, 641] width 57 height 20
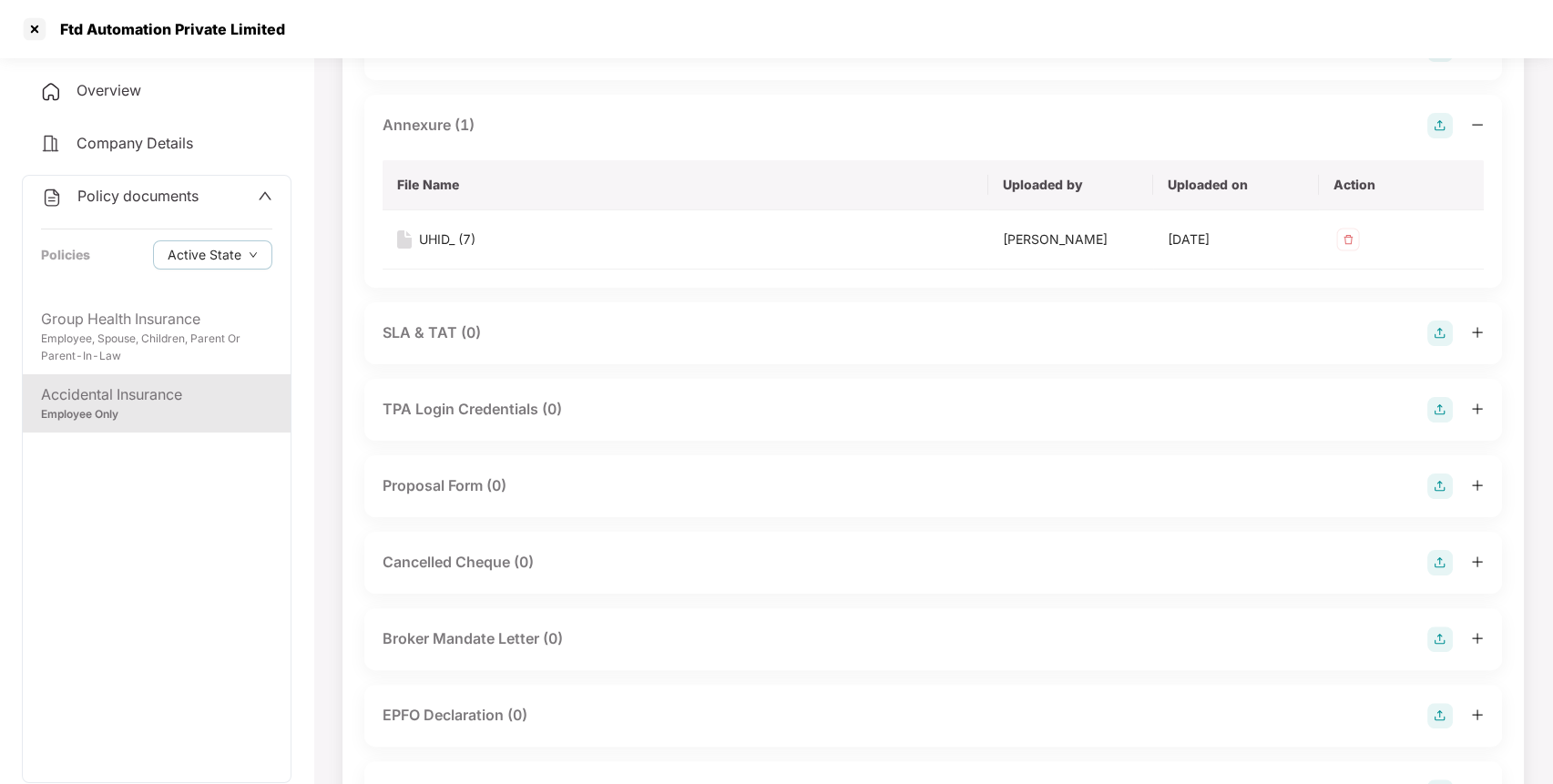
scroll to position [826, 0]
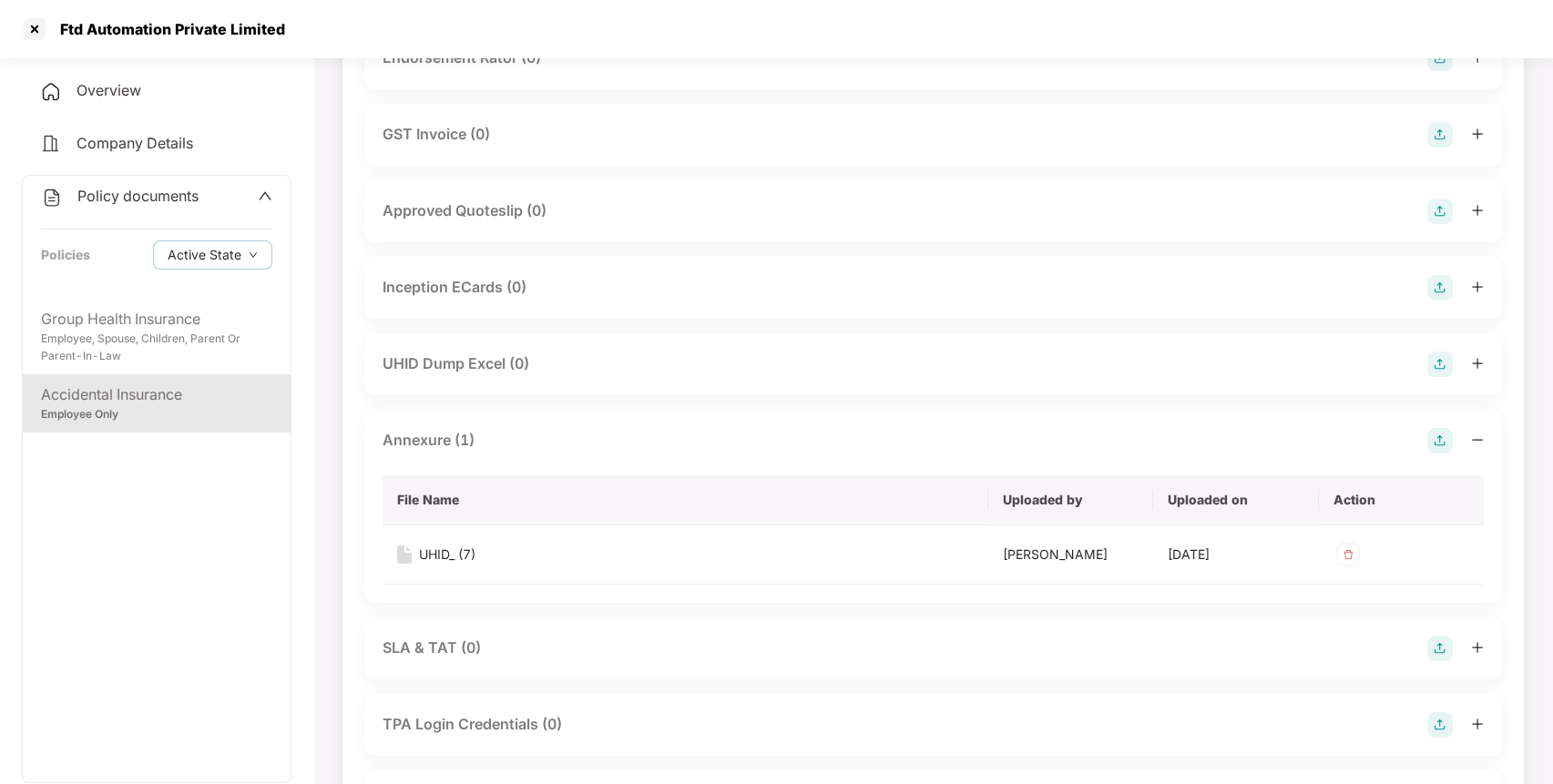
click at [134, 23] on div "Ftd Automation Private Limited" at bounding box center [167, 28] width 236 height 19
copy div "Ftd Automation Private Limited"
click at [134, 23] on div "Ftd Automation Private Limited" at bounding box center [167, 28] width 236 height 19
drag, startPoint x: 104, startPoint y: 213, endPoint x: 122, endPoint y: 197, distance: 24.1
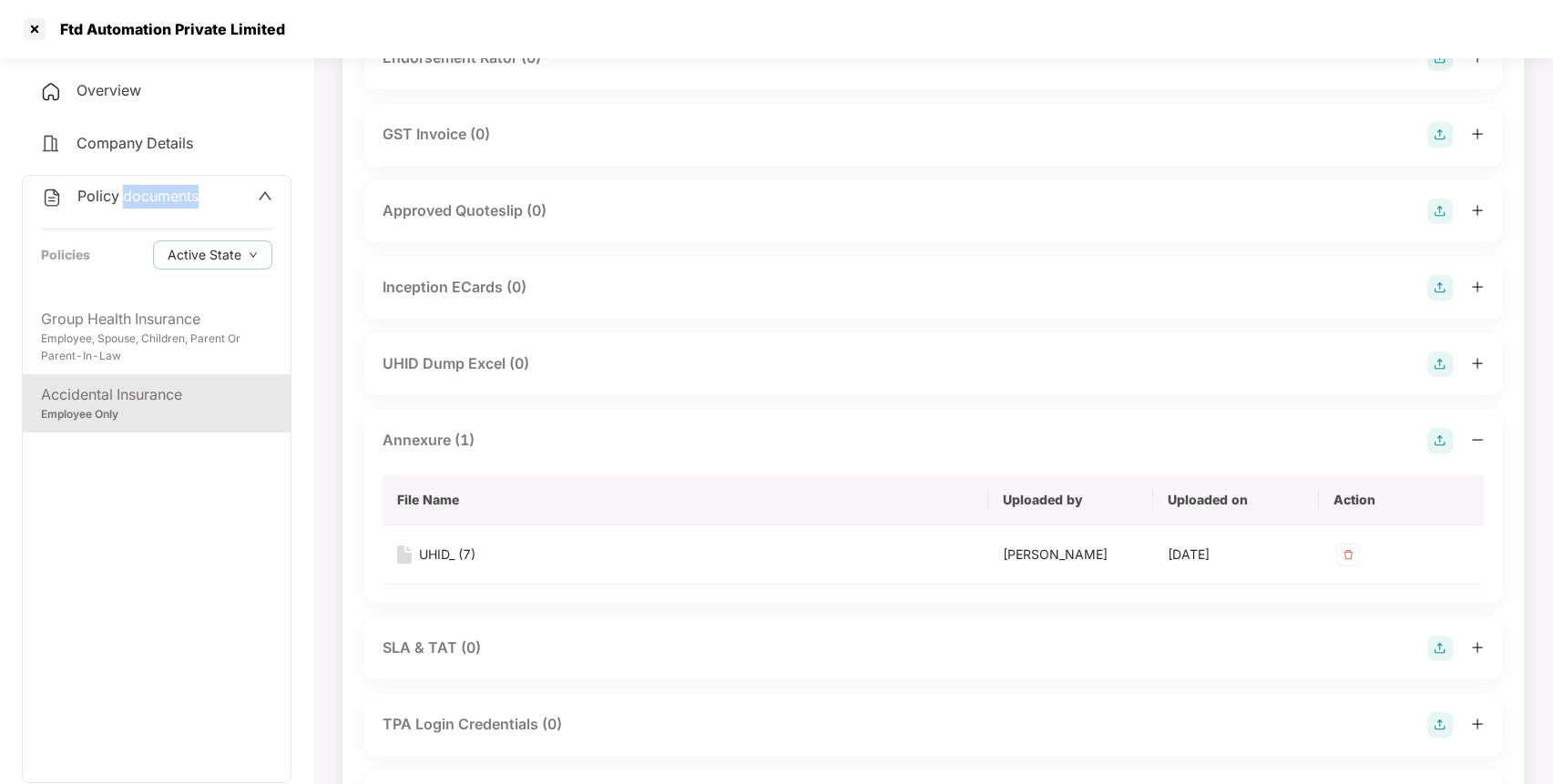
click at [122, 197] on div "Policy documents Policies Active State" at bounding box center [156, 236] width 268 height 123
click at [122, 197] on span "Policy documents" at bounding box center [137, 195] width 121 height 19
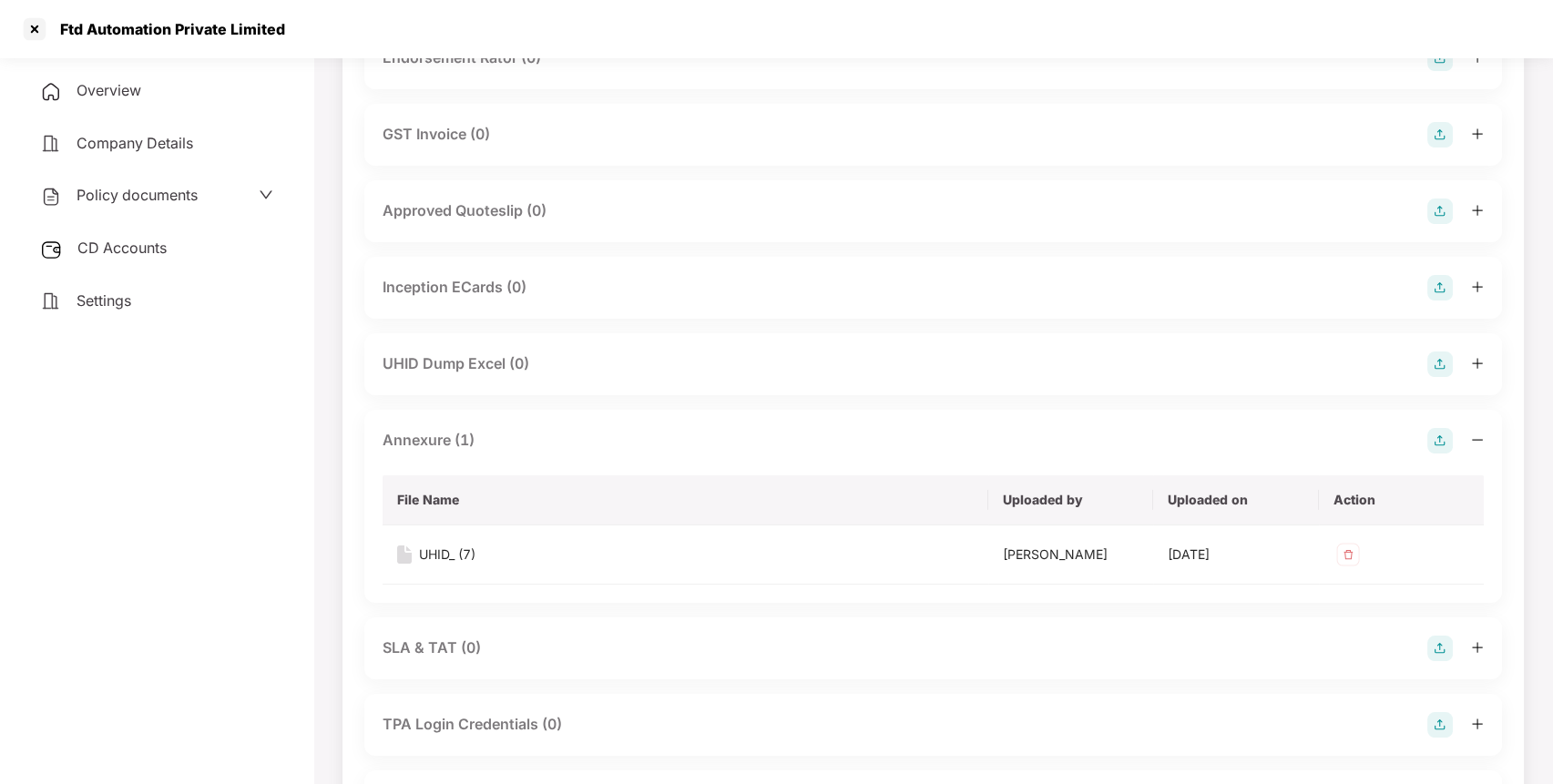
click at [87, 281] on div "Settings" at bounding box center [156, 301] width 270 height 42
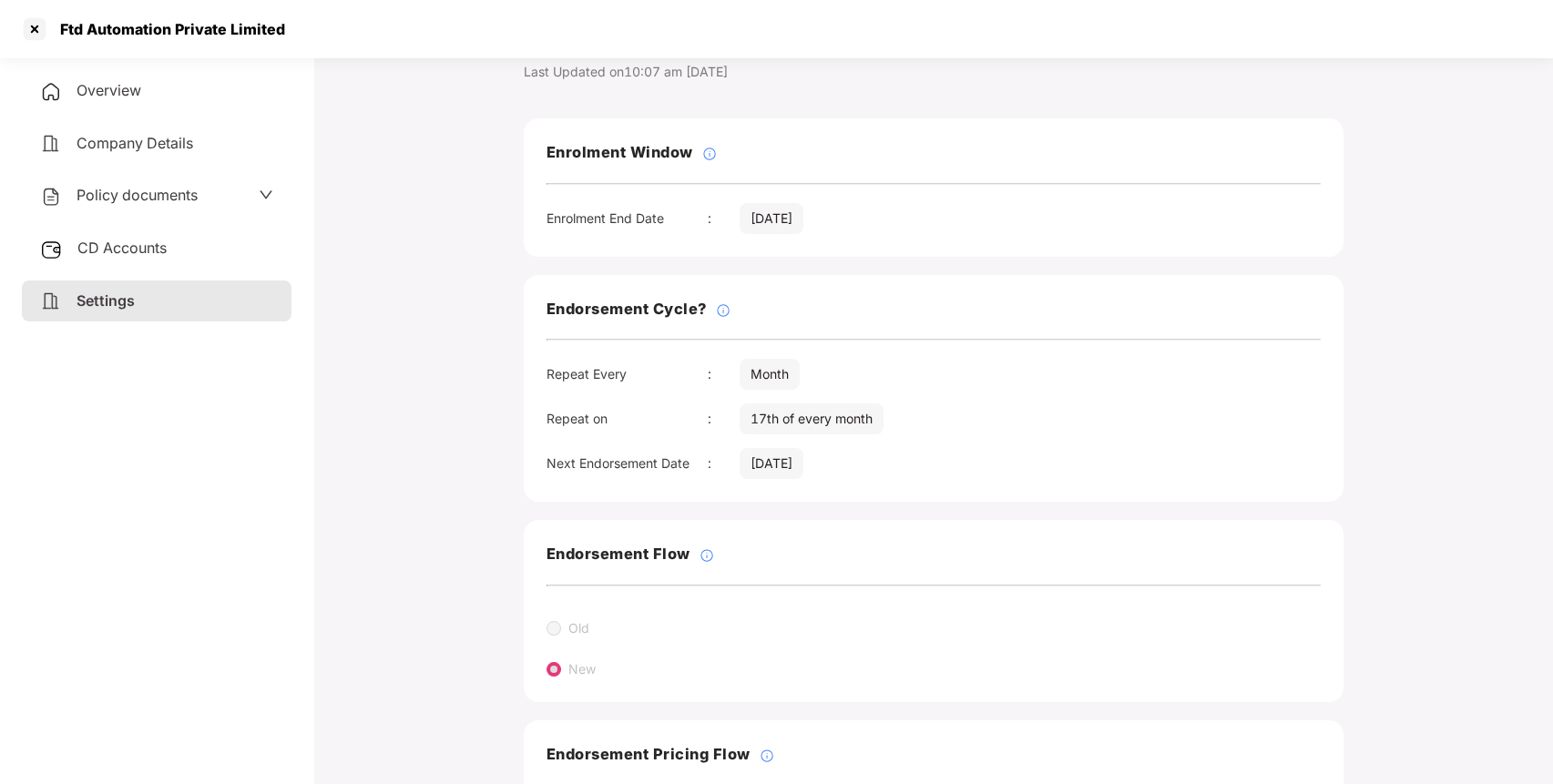
scroll to position [209, 0]
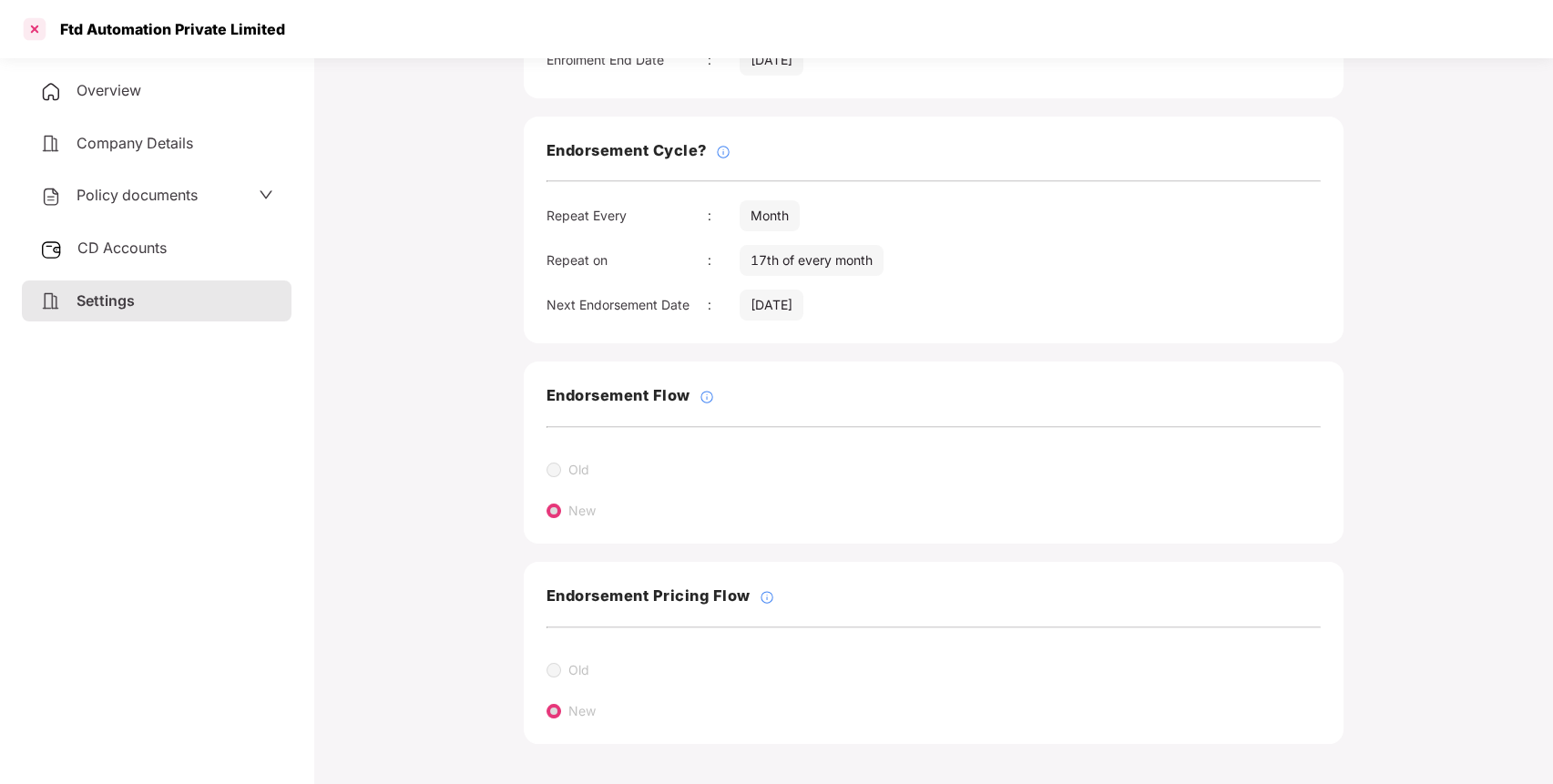
click at [41, 31] on div at bounding box center [34, 29] width 29 height 29
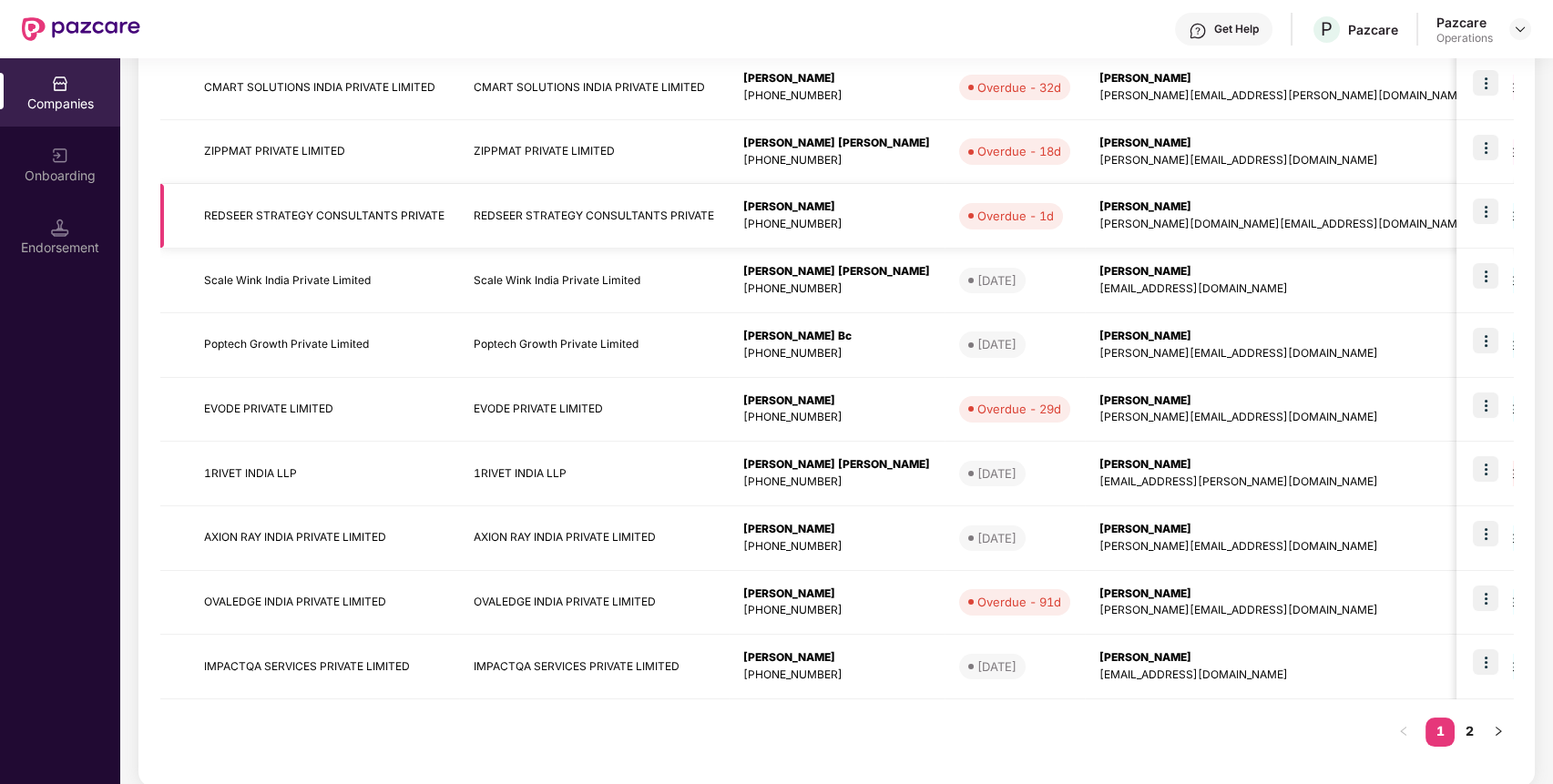
scroll to position [0, 0]
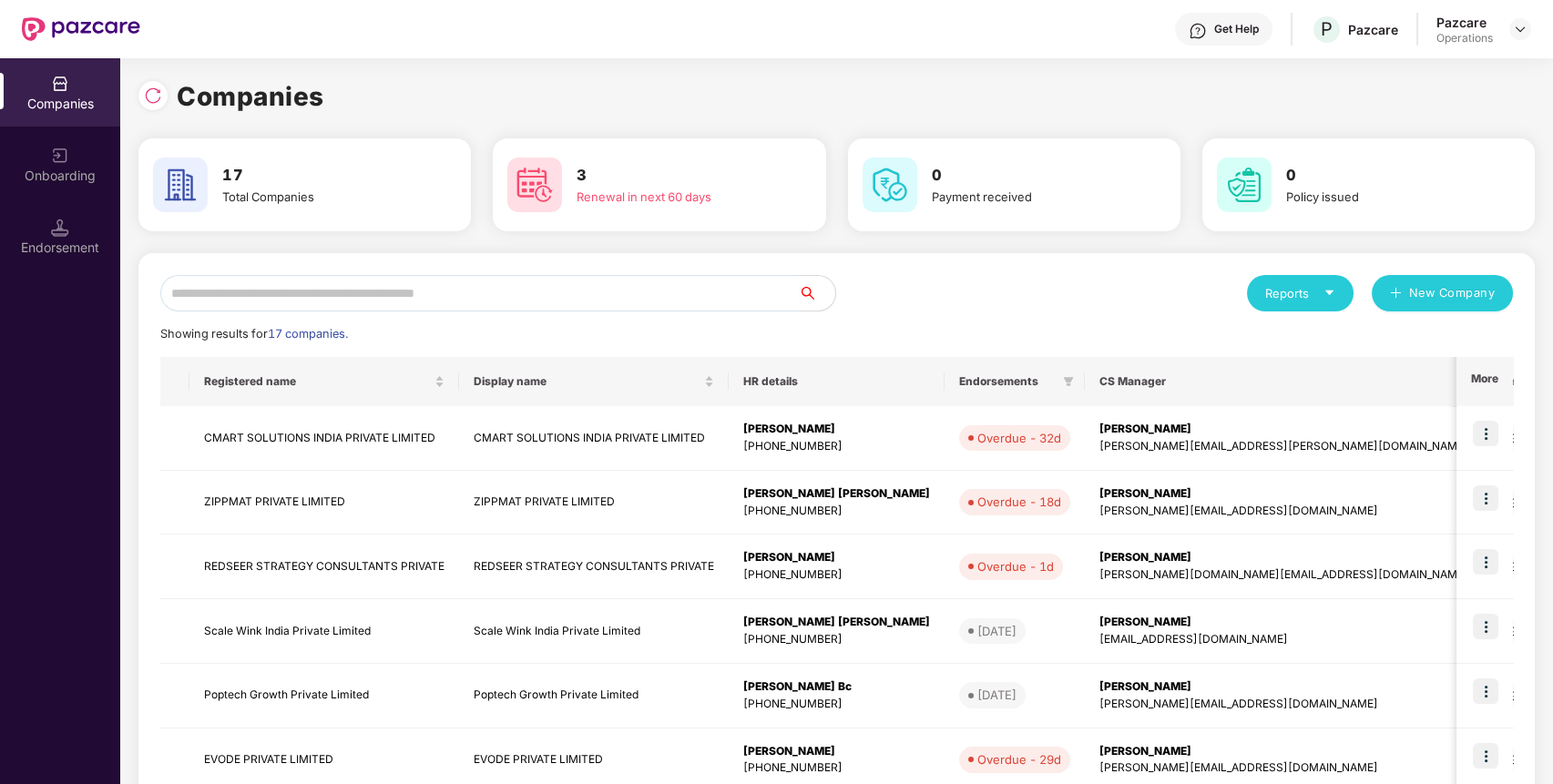
click at [330, 302] on input "text" at bounding box center [479, 292] width 638 height 36
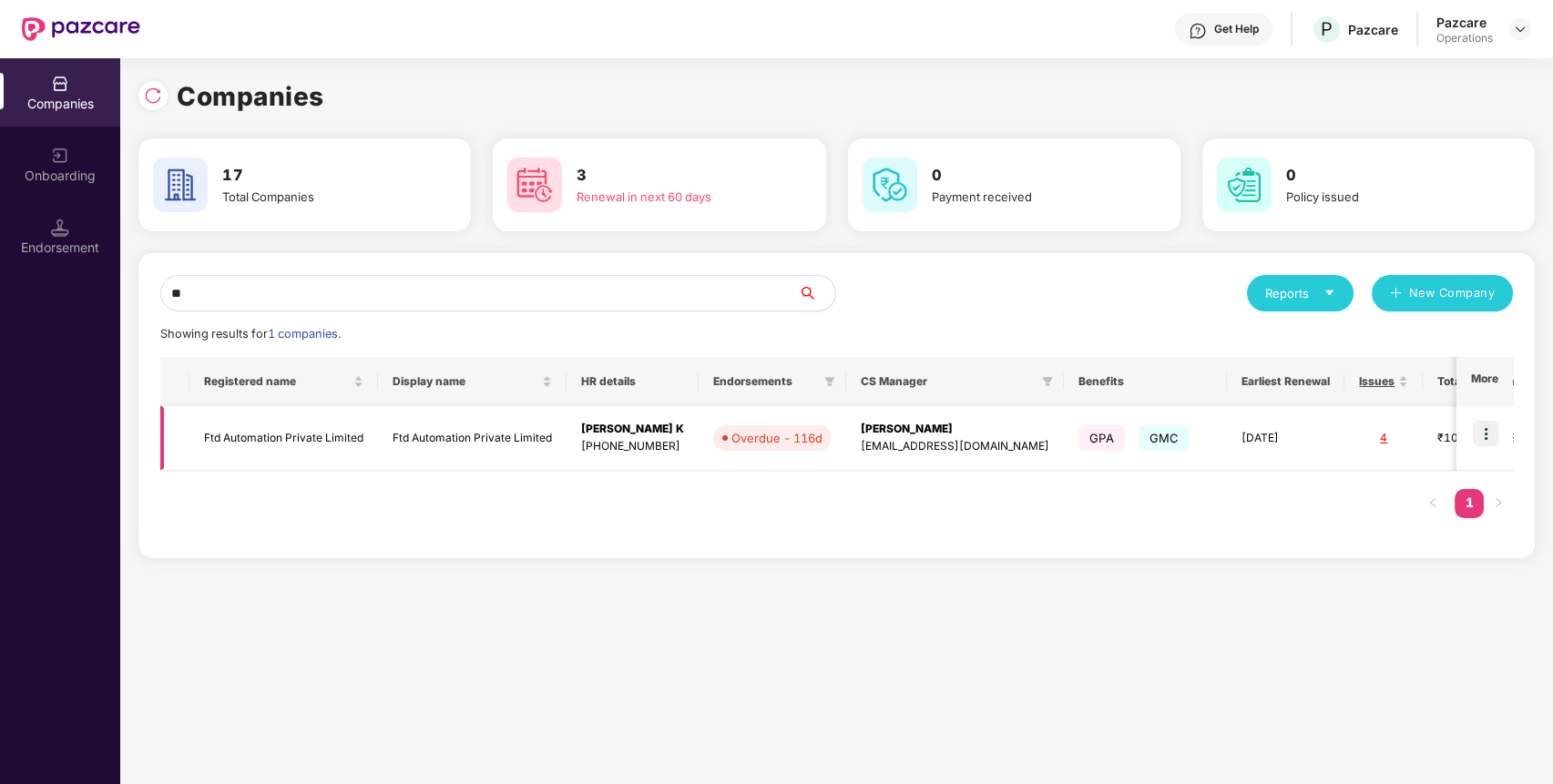
type input "**"
click at [265, 436] on td "Ftd Automation Private Limited" at bounding box center [284, 439] width 188 height 65
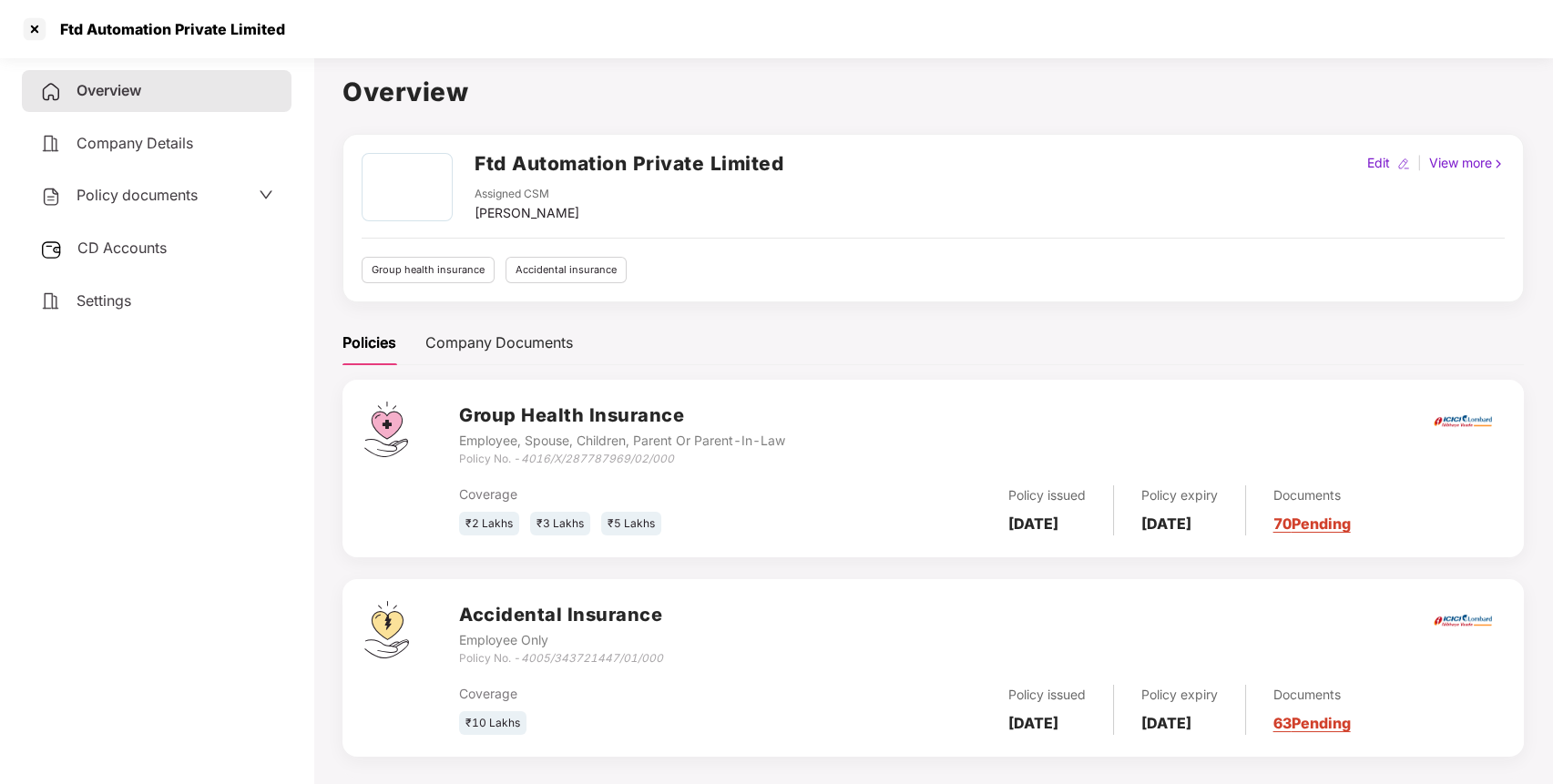
click at [587, 164] on h2 "Ftd Automation Private Limited" at bounding box center [628, 163] width 308 height 30
copy h2 "Ftd Automation Private Limited"
click at [587, 164] on h2 "Ftd Automation Private Limited" at bounding box center [628, 163] width 308 height 30
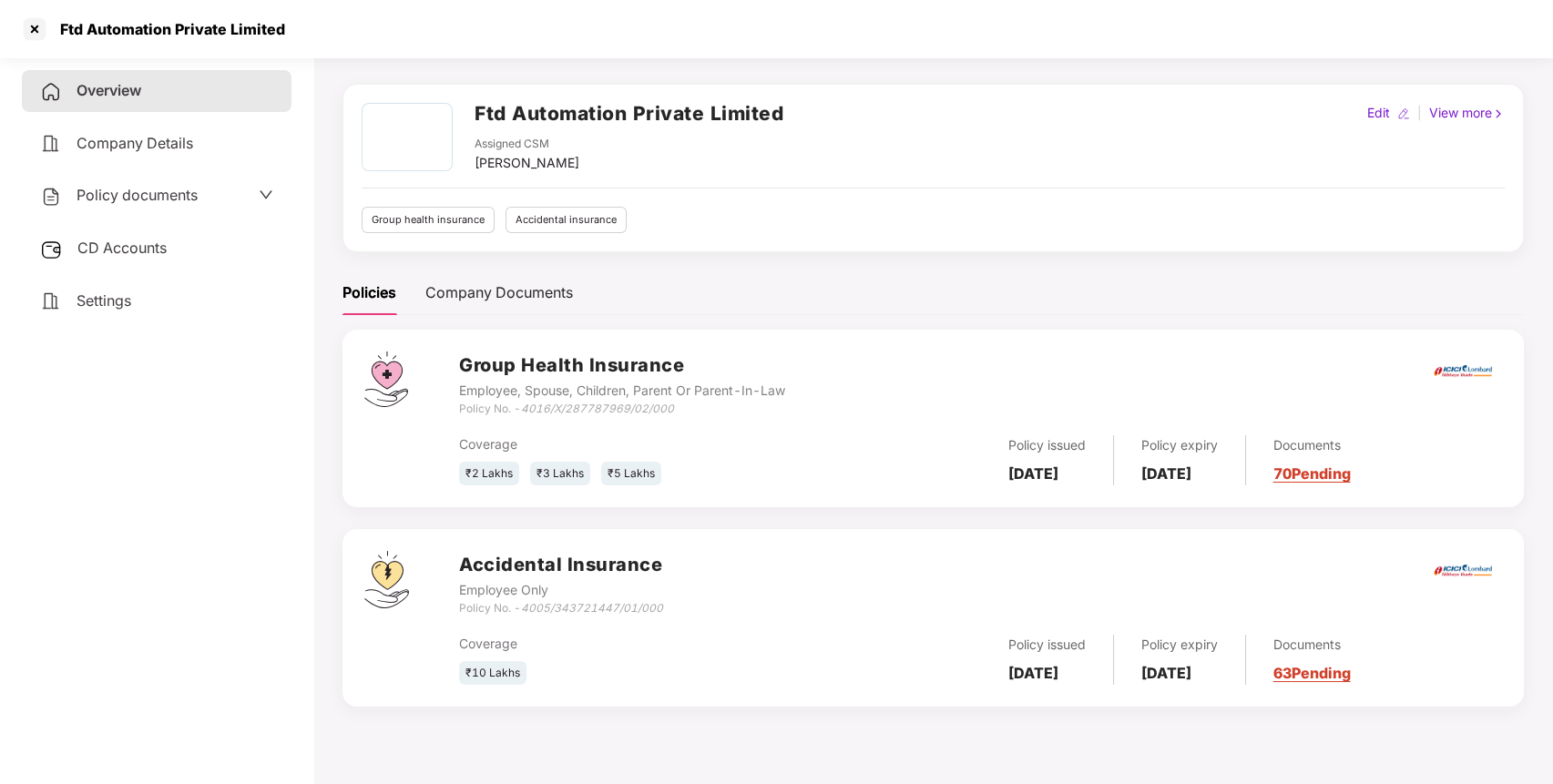
click at [150, 196] on span "Policy documents" at bounding box center [136, 194] width 121 height 19
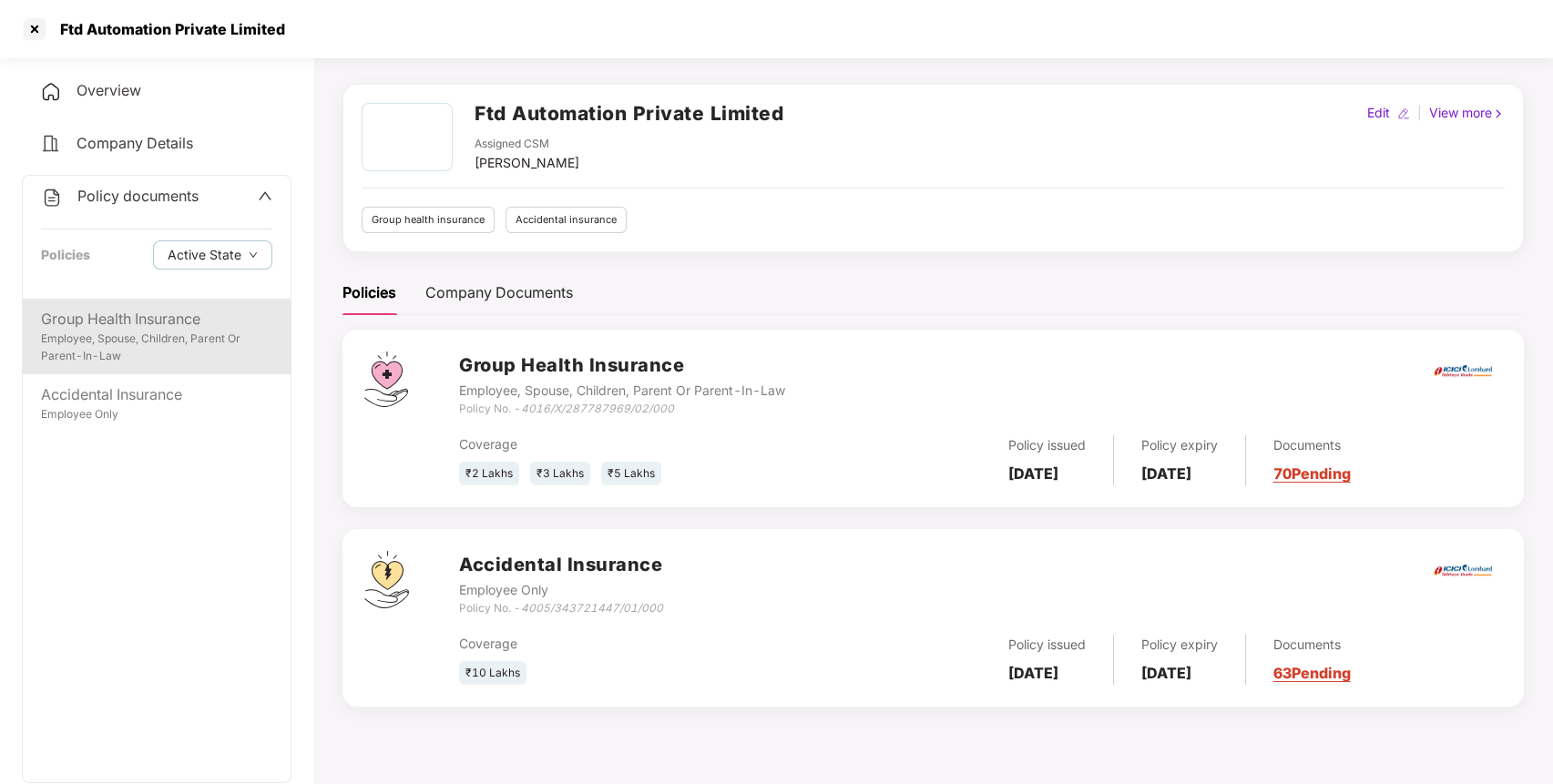
click at [141, 344] on div "Employee, Spouse, Children, Parent Or Parent-In-Law" at bounding box center [157, 347] width 232 height 34
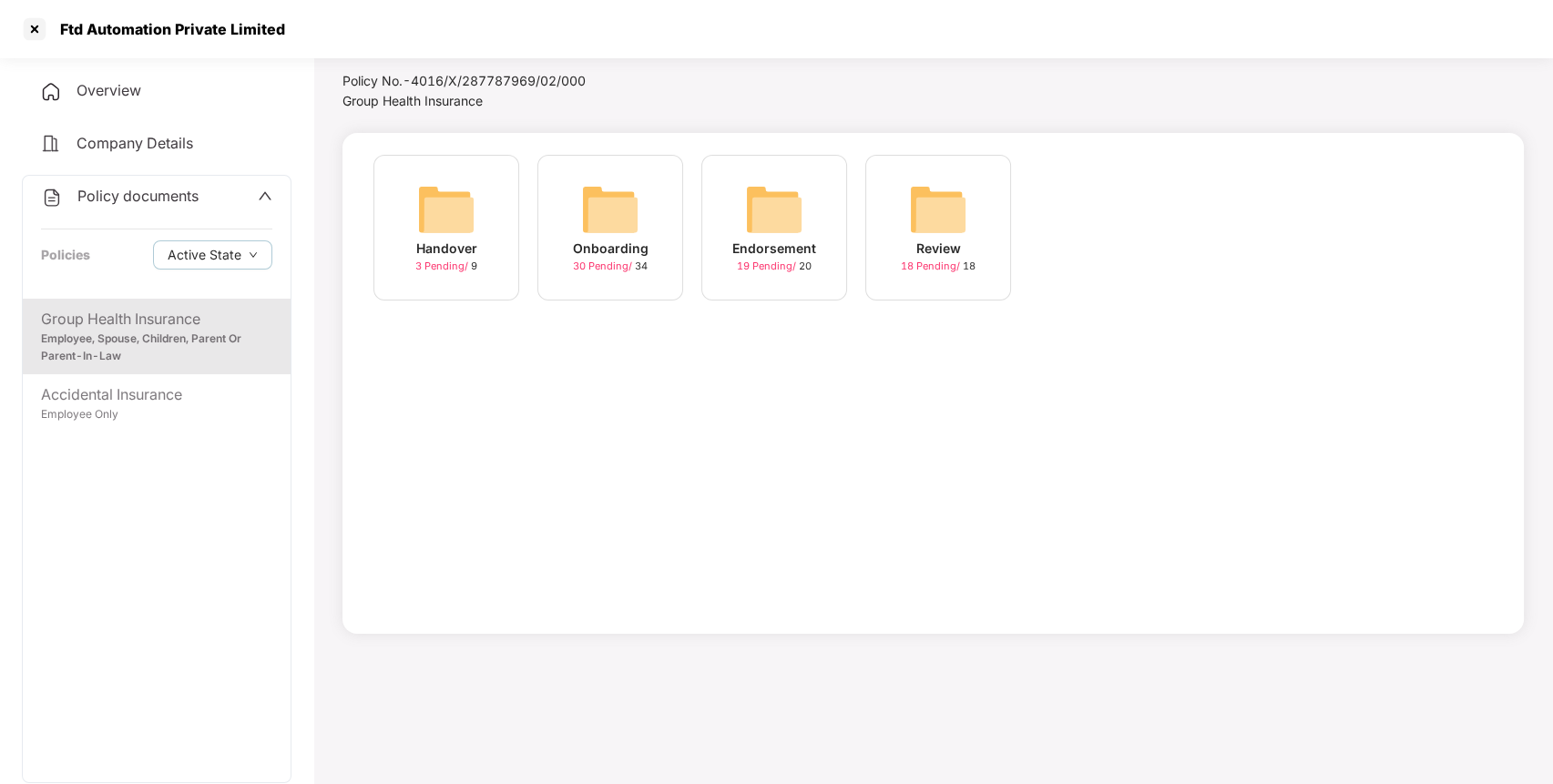
click at [630, 214] on img at bounding box center [610, 209] width 58 height 58
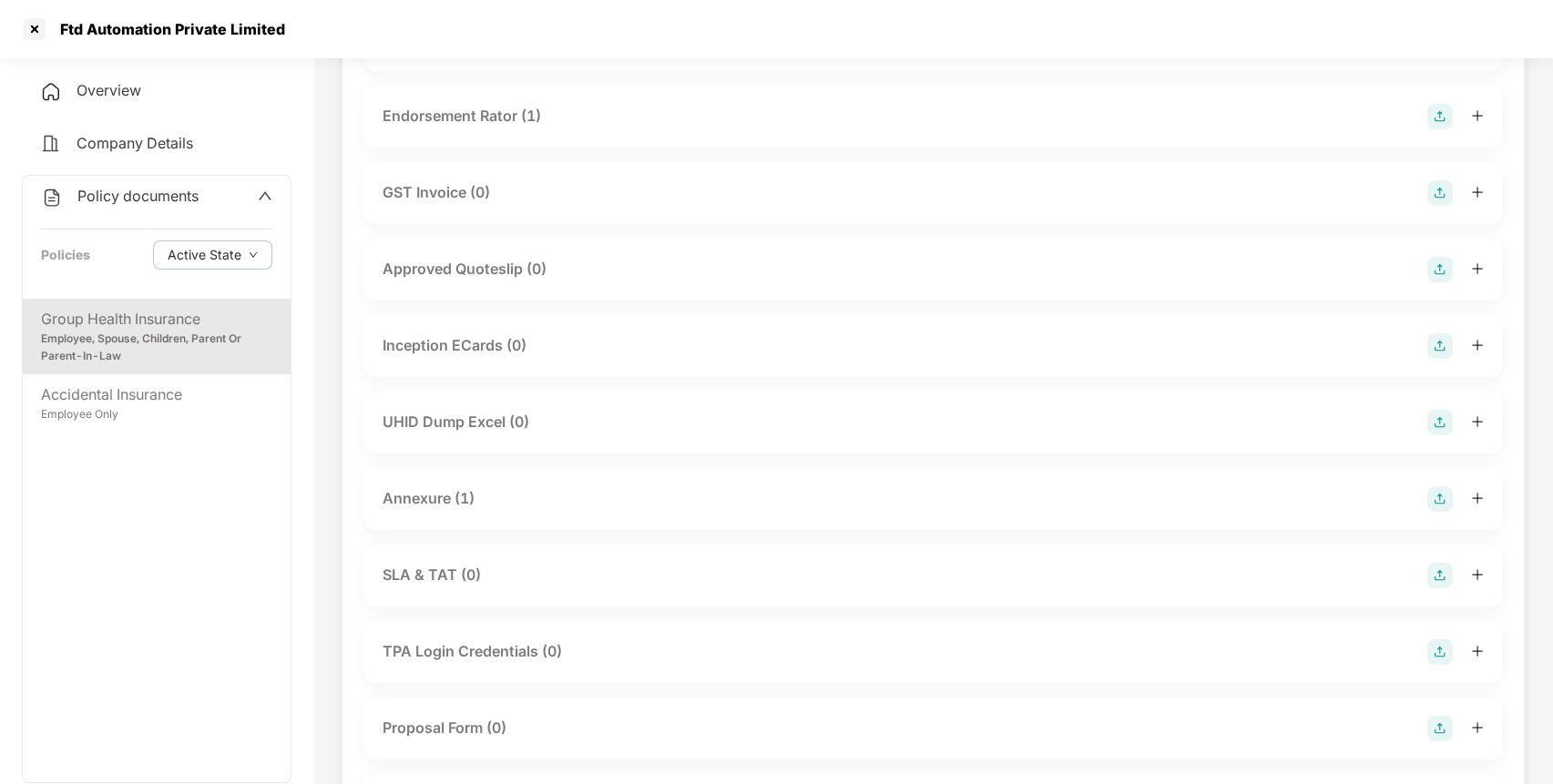
scroll to position [581, 0]
click at [399, 492] on div "Annexure (1)" at bounding box center [429, 496] width 92 height 23
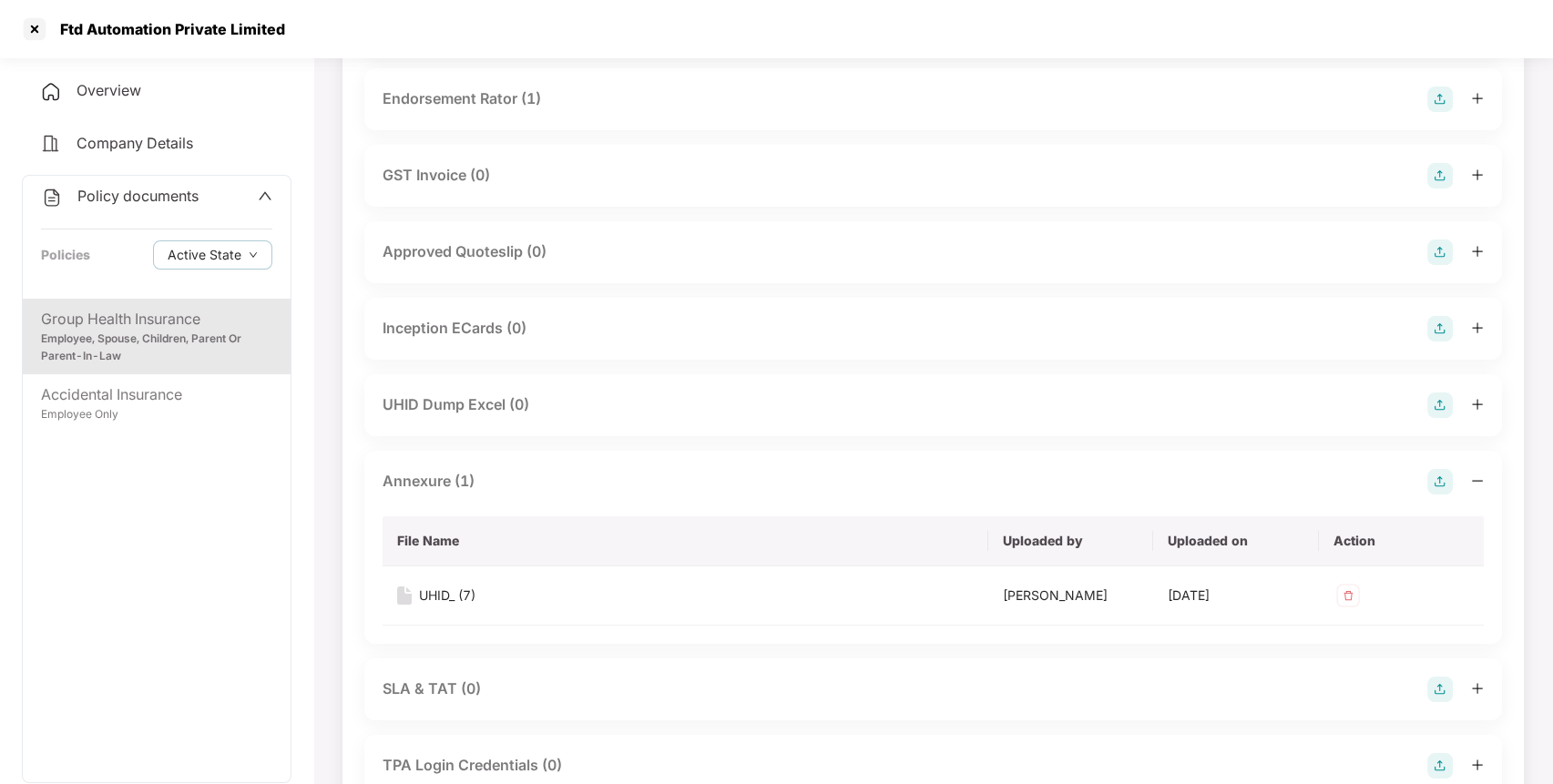
scroll to position [593, 0]
click at [443, 593] on div "UHID_ (7)" at bounding box center [448, 598] width 57 height 20
